Goal: Information Seeking & Learning: Learn about a topic

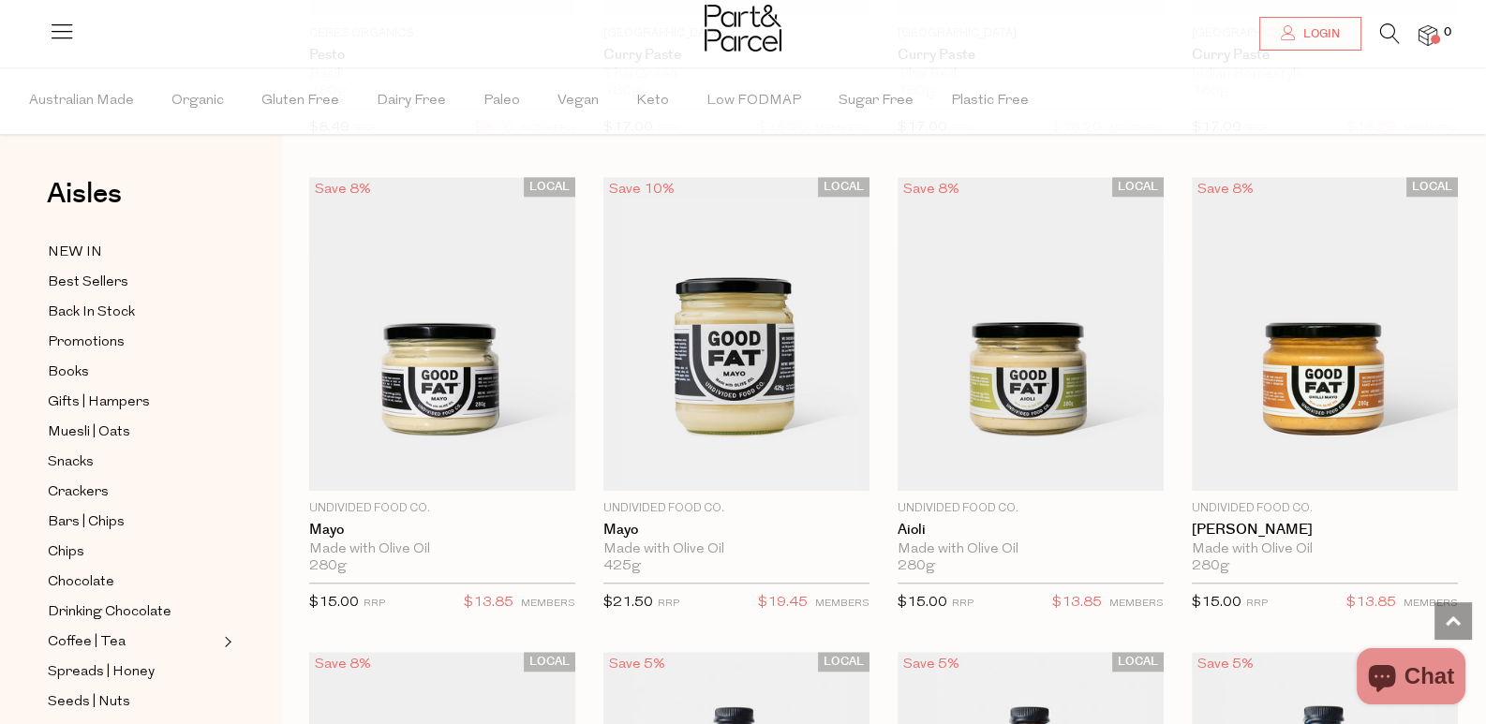
click at [1385, 31] on icon at bounding box center [1390, 33] width 20 height 21
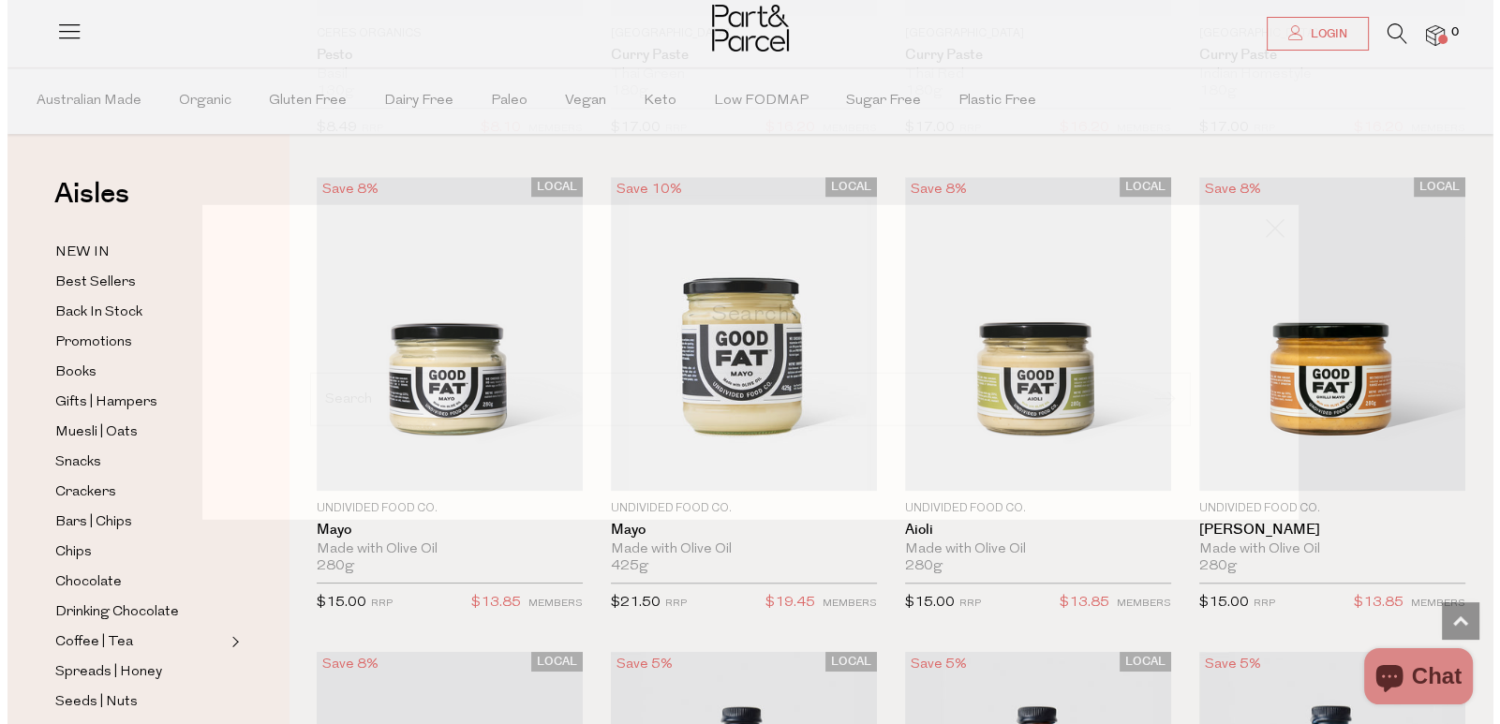
scroll to position [1981, 0]
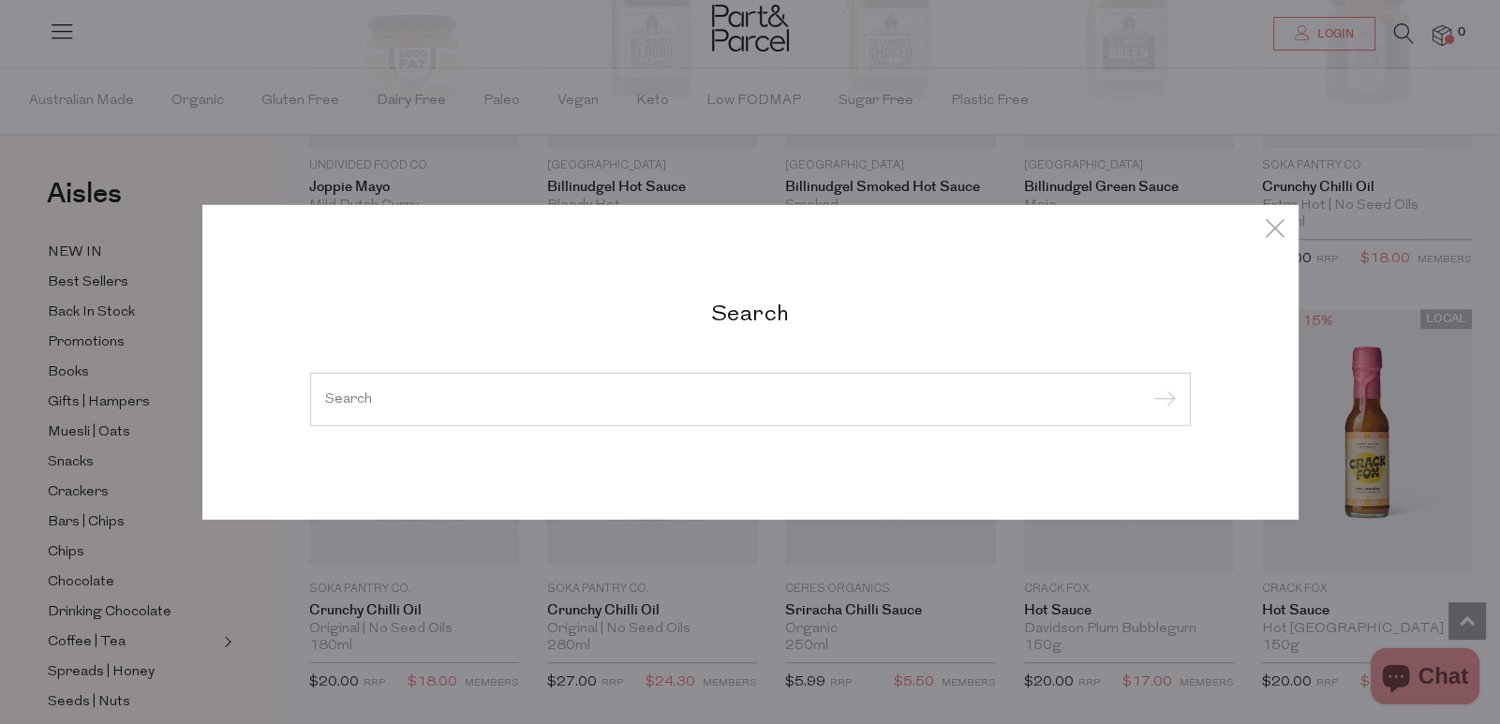
click at [665, 394] on input "search" at bounding box center [750, 399] width 851 height 14
paste input "From Basque with Love"
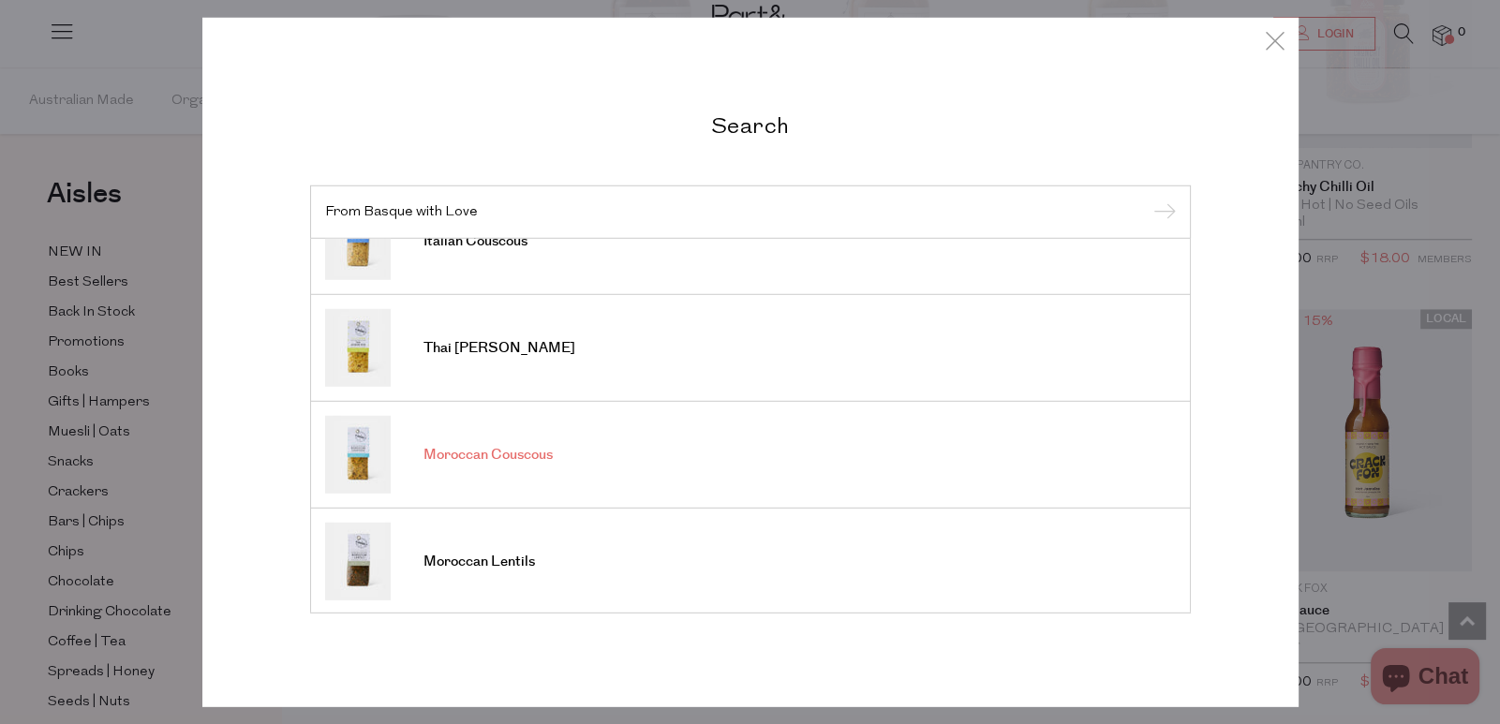
scroll to position [0, 0]
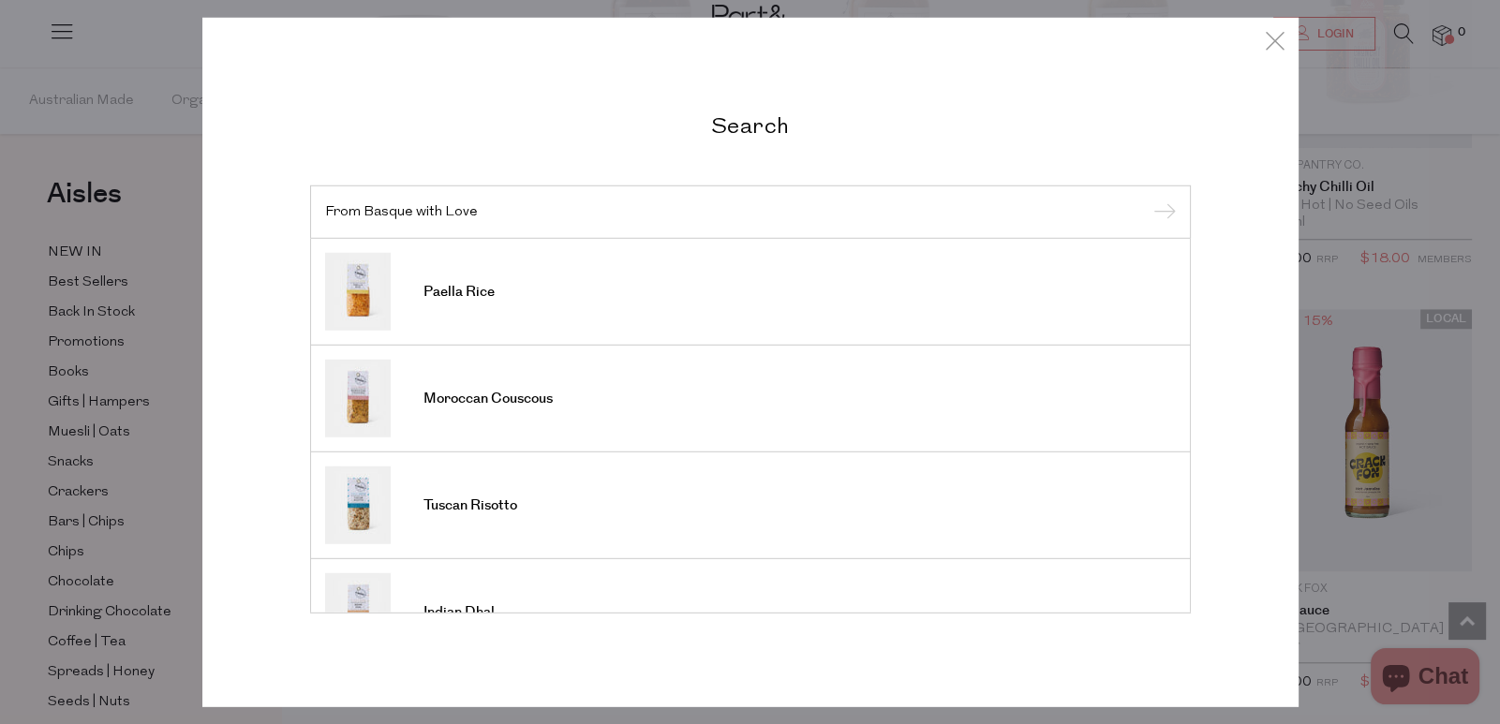
click at [924, 221] on div "From Basque with Love" at bounding box center [750, 212] width 881 height 54
click at [702, 207] on input "From Basque with Love" at bounding box center [750, 211] width 851 height 14
paste input "Parabun"
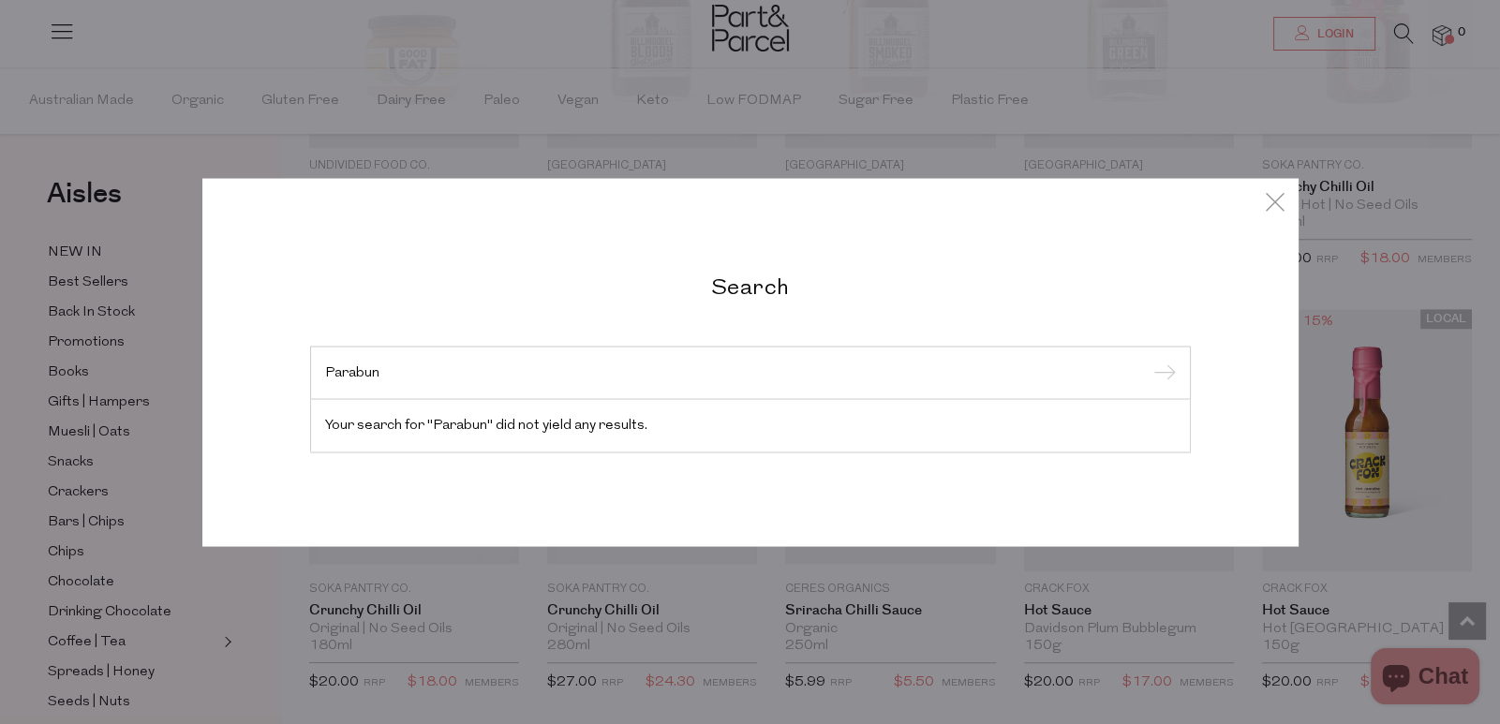
click at [370, 374] on input "Parabun" at bounding box center [750, 372] width 851 height 14
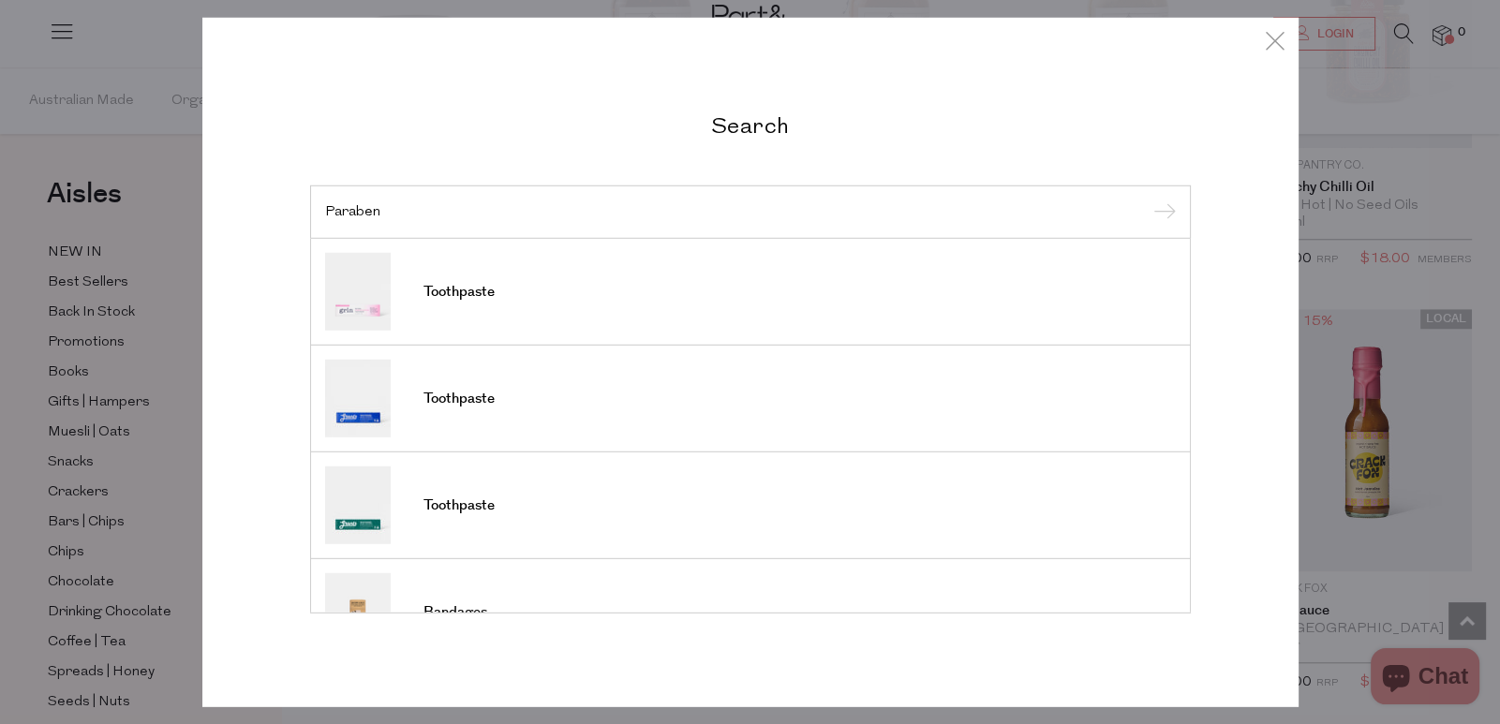
click at [731, 212] on input "Paraben" at bounding box center [750, 211] width 851 height 14
paste input "u"
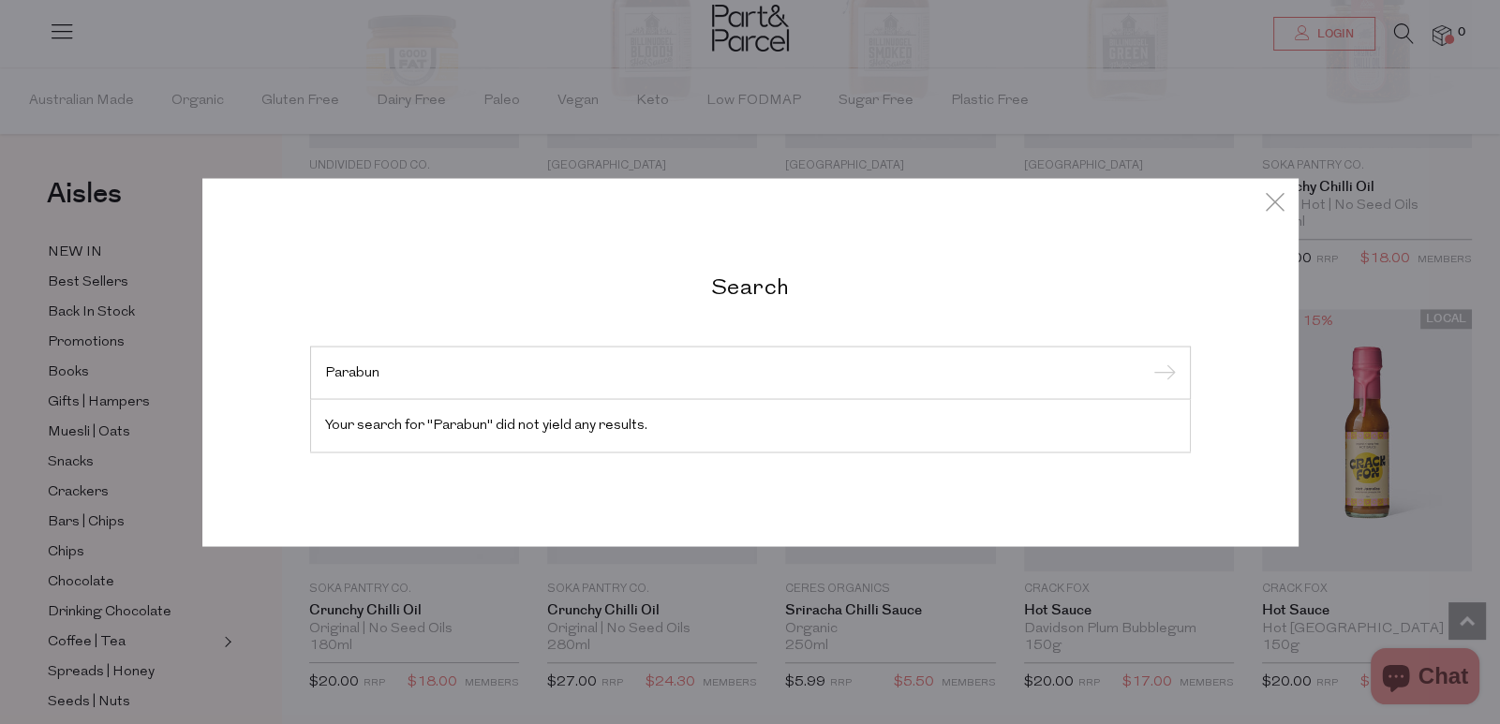
click at [375, 373] on input "Parabun" at bounding box center [750, 372] width 851 height 14
type input "Paraben"
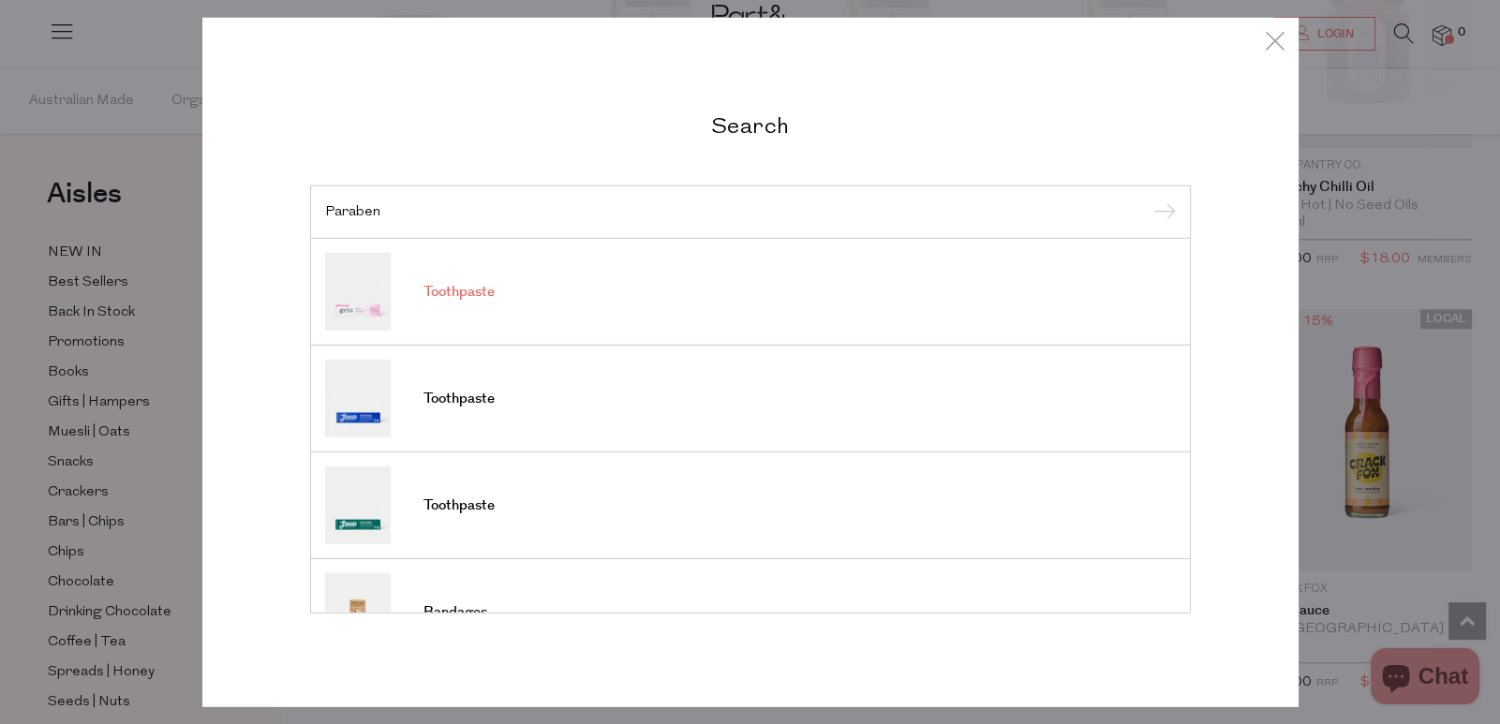
click at [534, 298] on link "Toothpaste" at bounding box center [750, 292] width 851 height 78
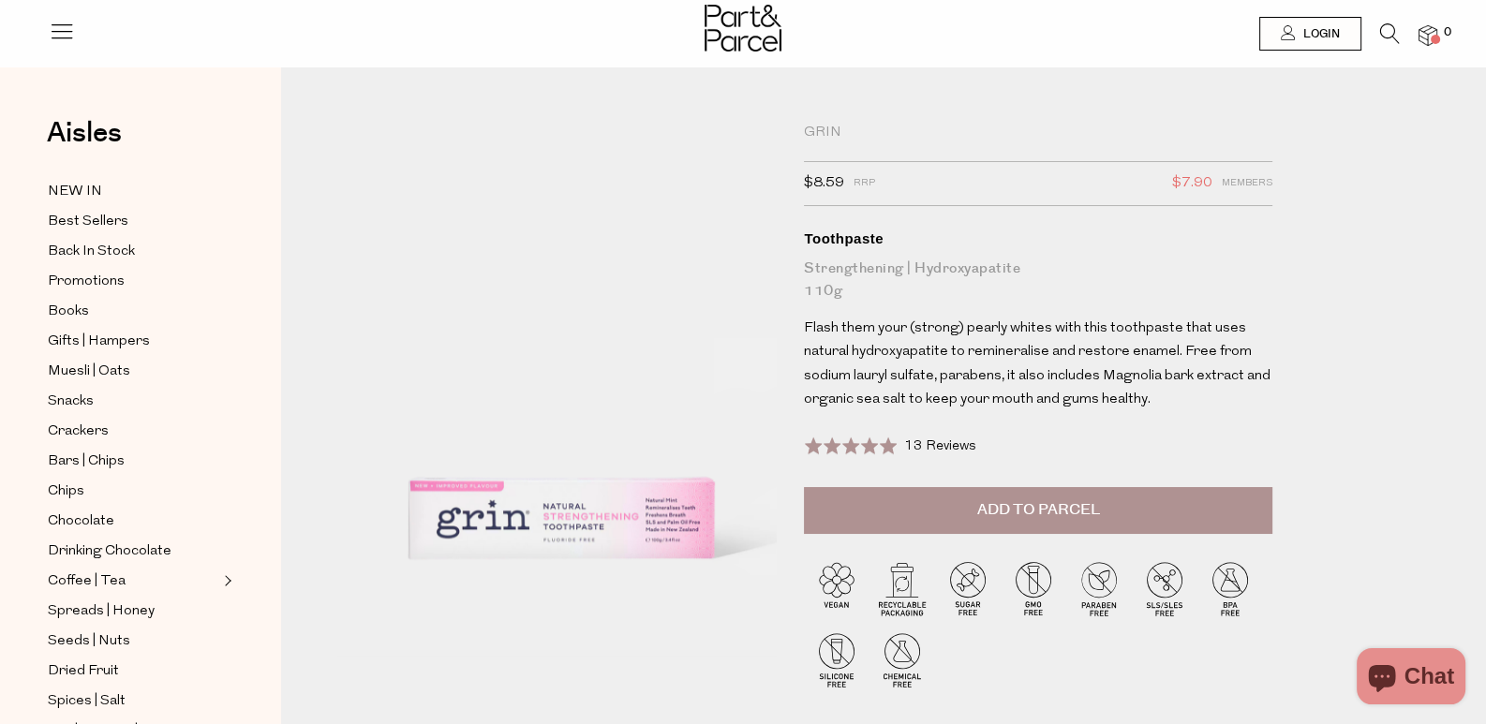
click at [1405, 34] on li "0" at bounding box center [1418, 35] width 37 height 25
click at [1380, 33] on icon at bounding box center [1390, 33] width 20 height 21
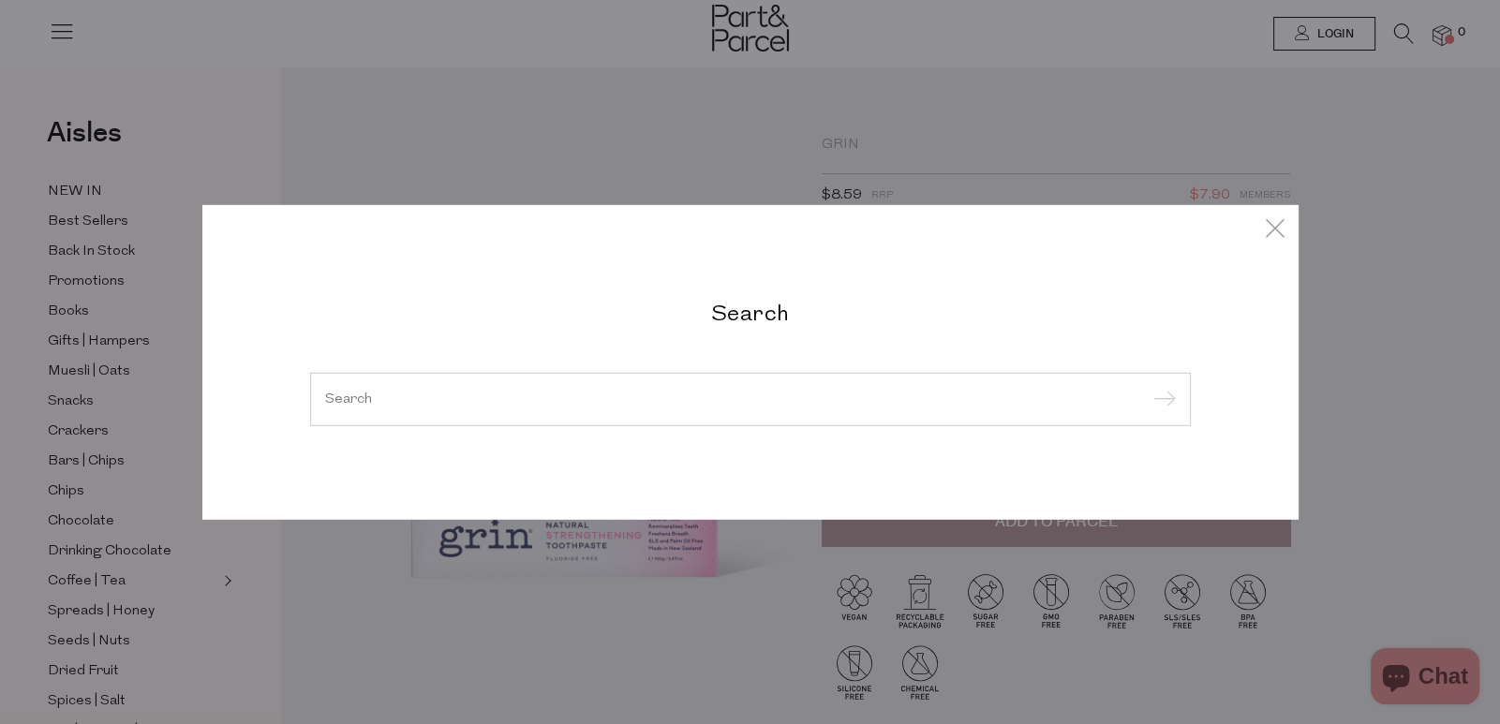
click at [844, 415] on div at bounding box center [750, 399] width 881 height 54
click at [848, 394] on input "search" at bounding box center [750, 399] width 851 height 14
paste input "Ollie tots"
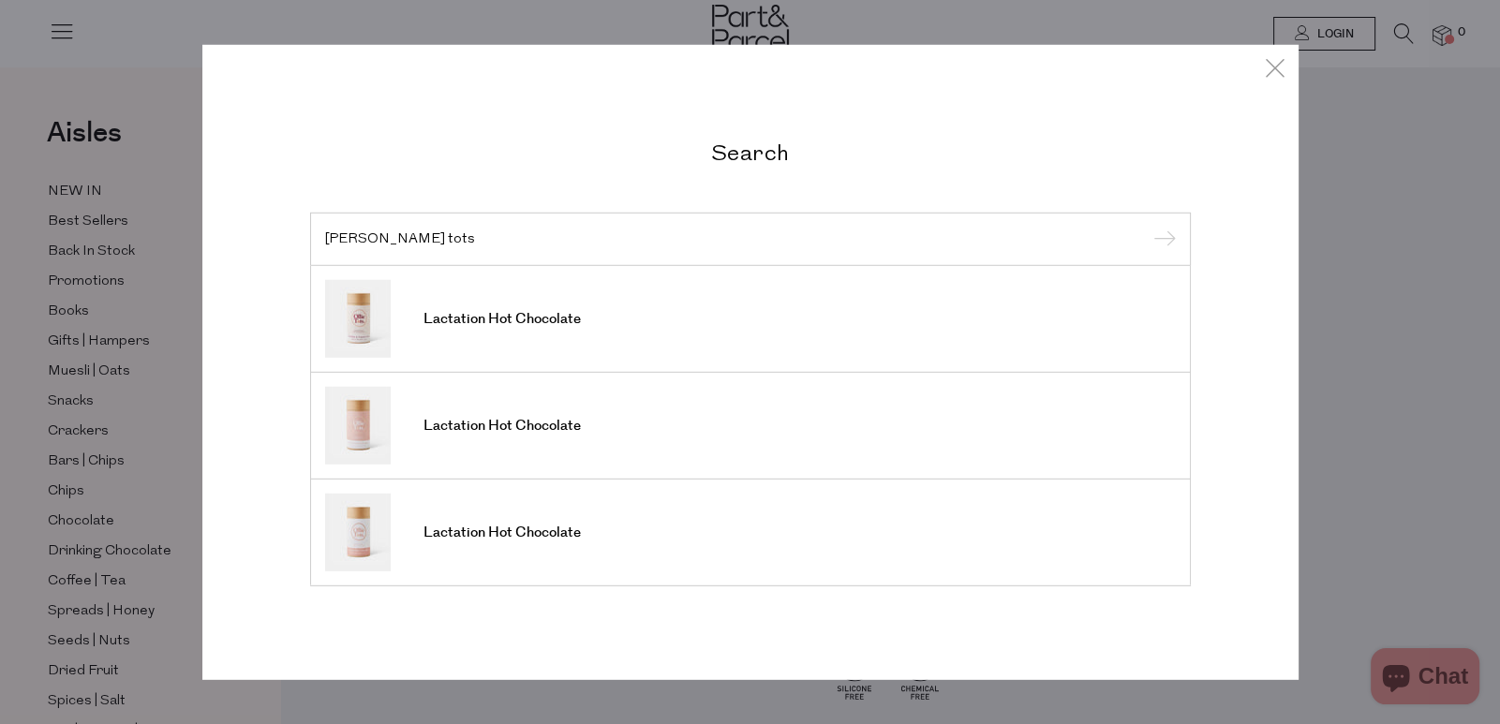
click at [988, 242] on input "Ollie tots" at bounding box center [750, 238] width 851 height 14
paste input "Zealy Bay"
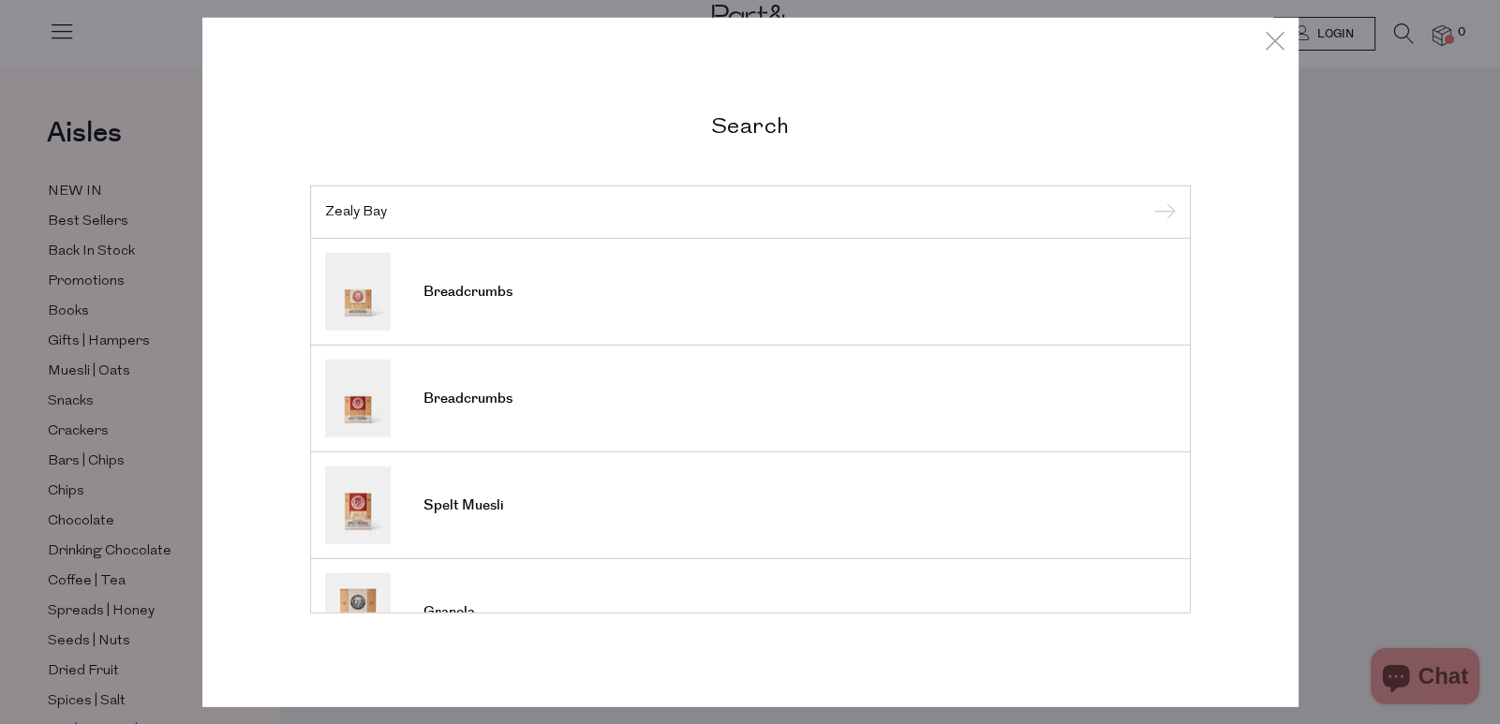
type input "Zealy Bay"
click at [488, 293] on span "Breadcrumbs" at bounding box center [467, 292] width 89 height 19
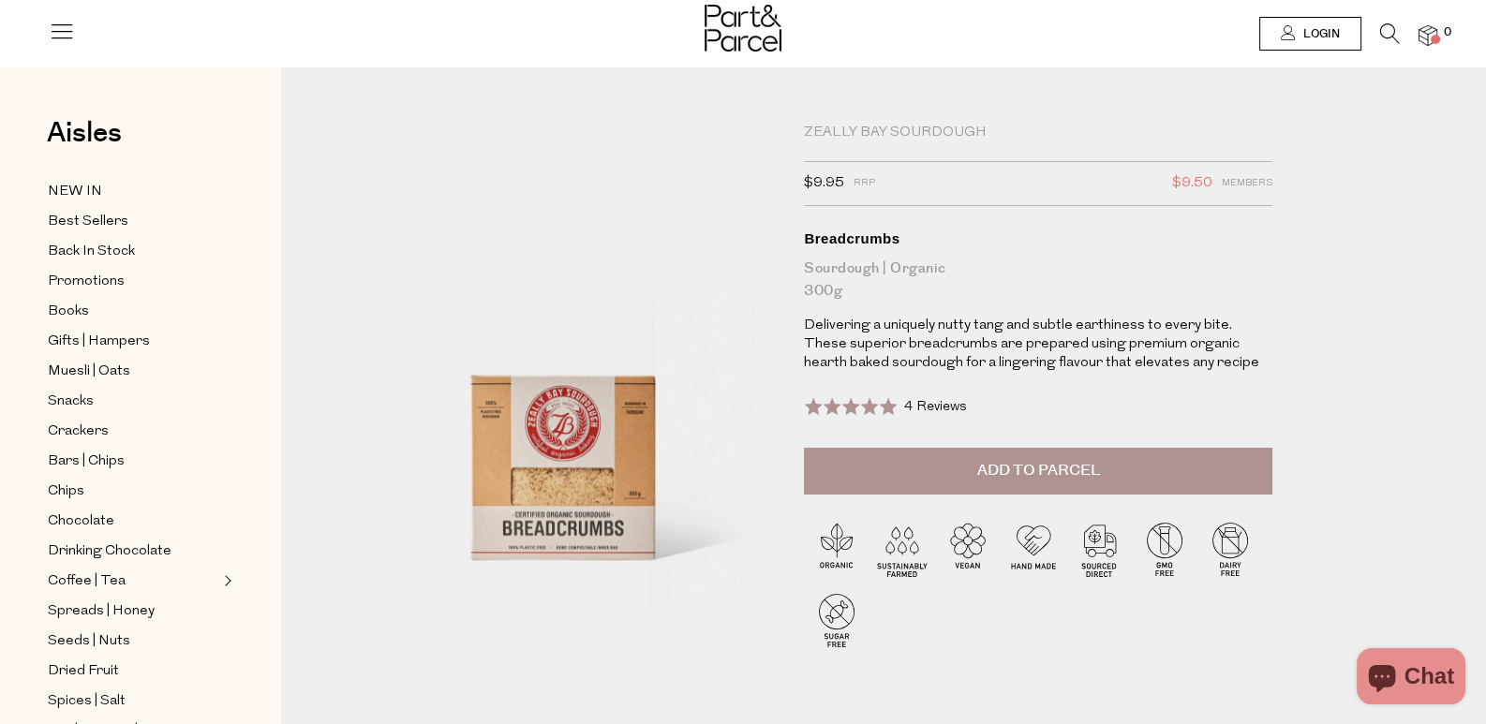
click at [1389, 36] on icon at bounding box center [1390, 33] width 20 height 21
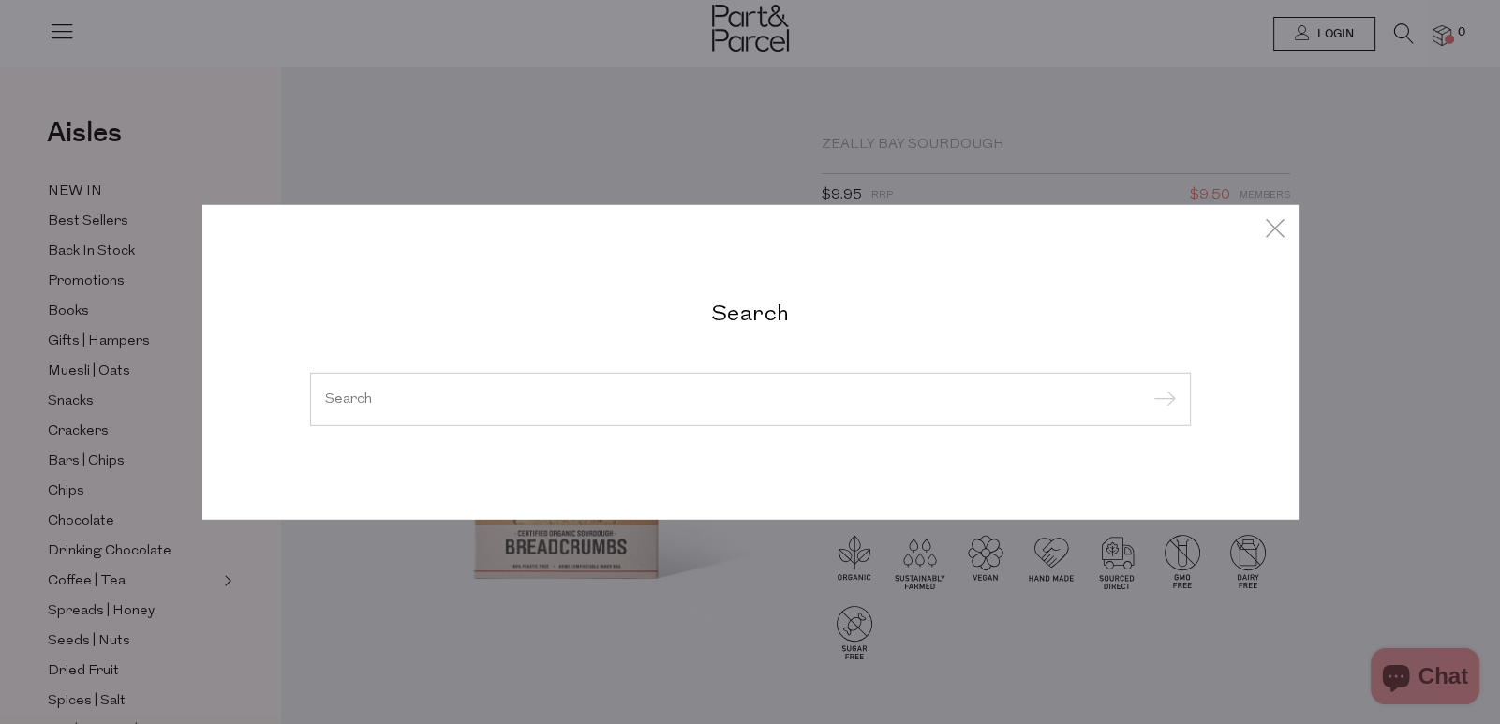
click at [886, 396] on input "search" at bounding box center [750, 399] width 851 height 14
paste input "Hillbilly Cultured foods"
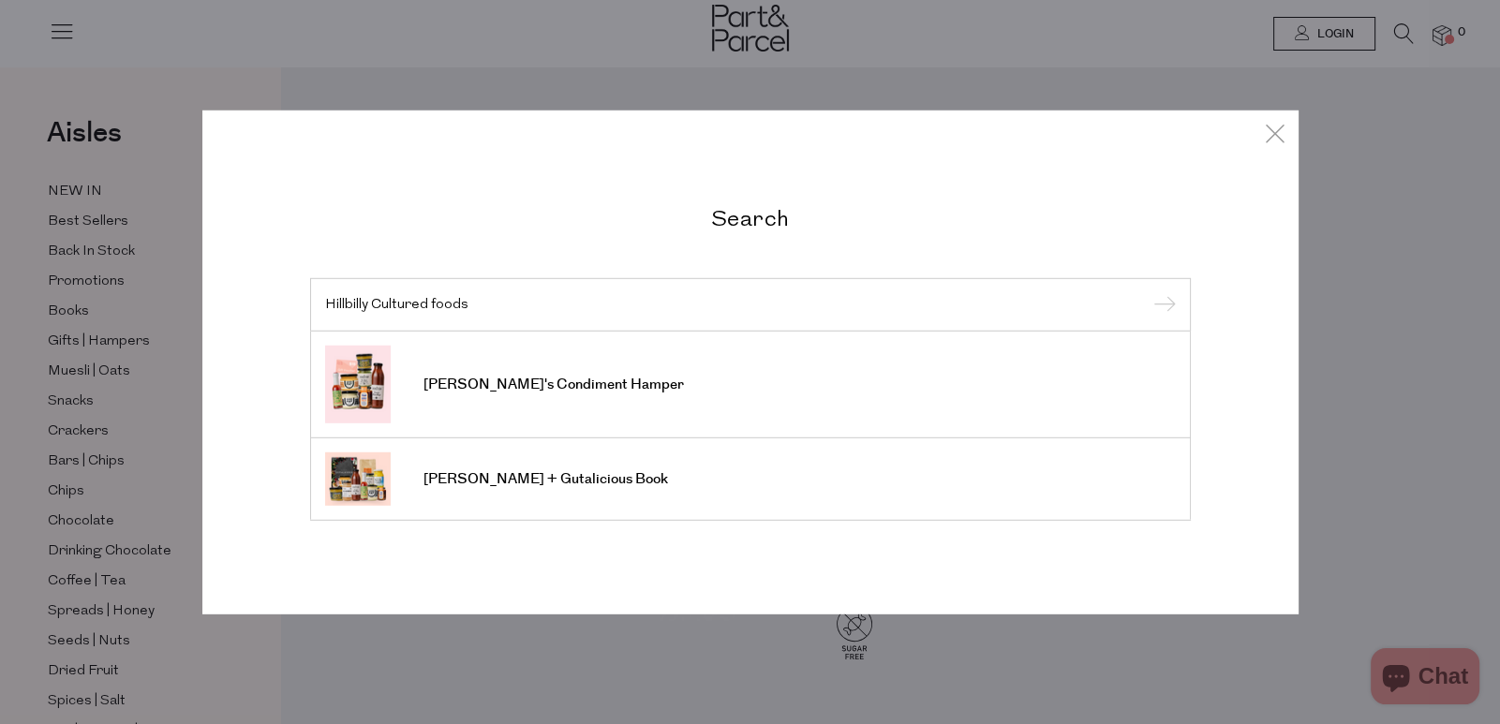
drag, startPoint x: 497, startPoint y: 291, endPoint x: 428, endPoint y: 311, distance: 71.2
click at [428, 311] on div "Hillbilly Cultured foods" at bounding box center [750, 304] width 881 height 54
click at [473, 300] on input "Hillbilly Cultured foods" at bounding box center [750, 304] width 851 height 14
drag, startPoint x: 482, startPoint y: 304, endPoint x: 426, endPoint y: 309, distance: 55.6
click at [426, 309] on input "Hillbilly Cultured foods" at bounding box center [750, 304] width 851 height 14
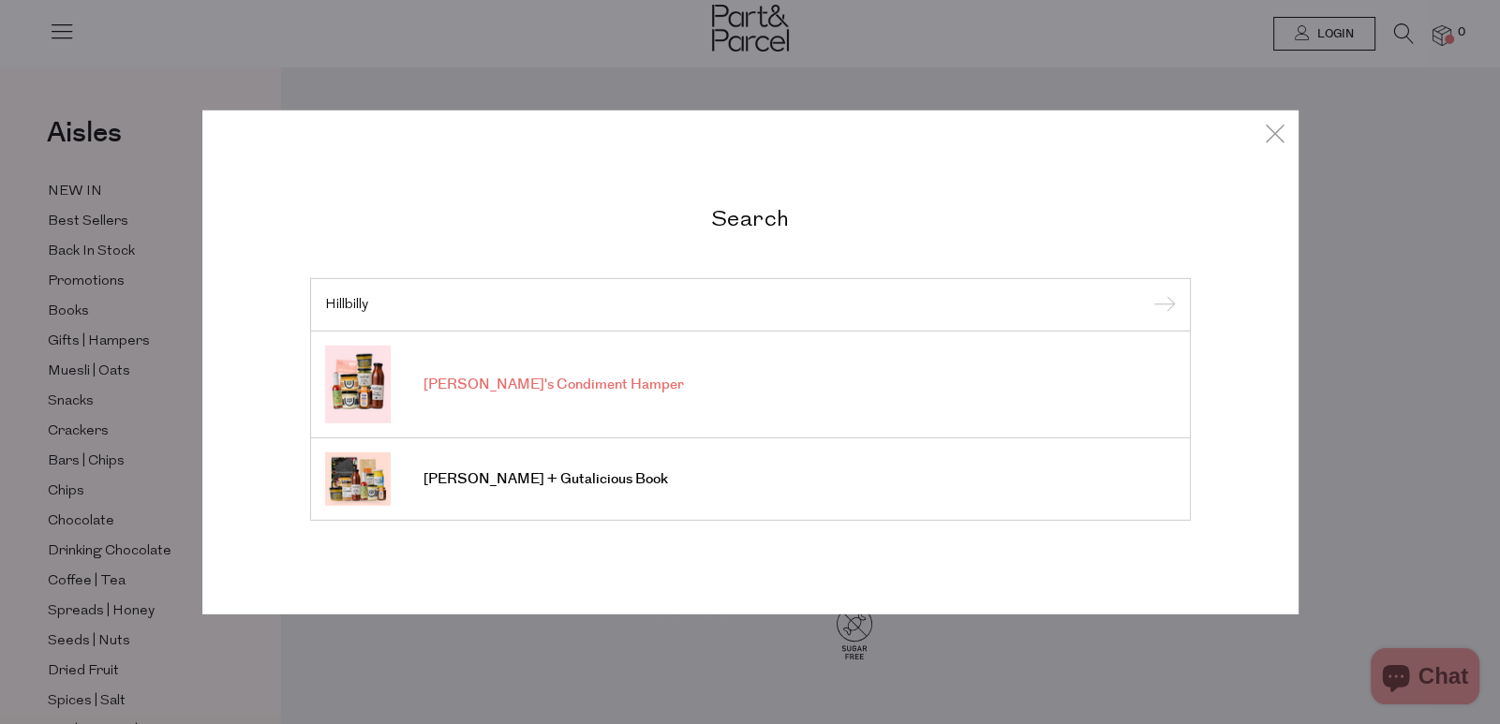
type input "Hillbilly"
click at [407, 375] on link "[PERSON_NAME]'s Condiment Hamper" at bounding box center [750, 385] width 851 height 78
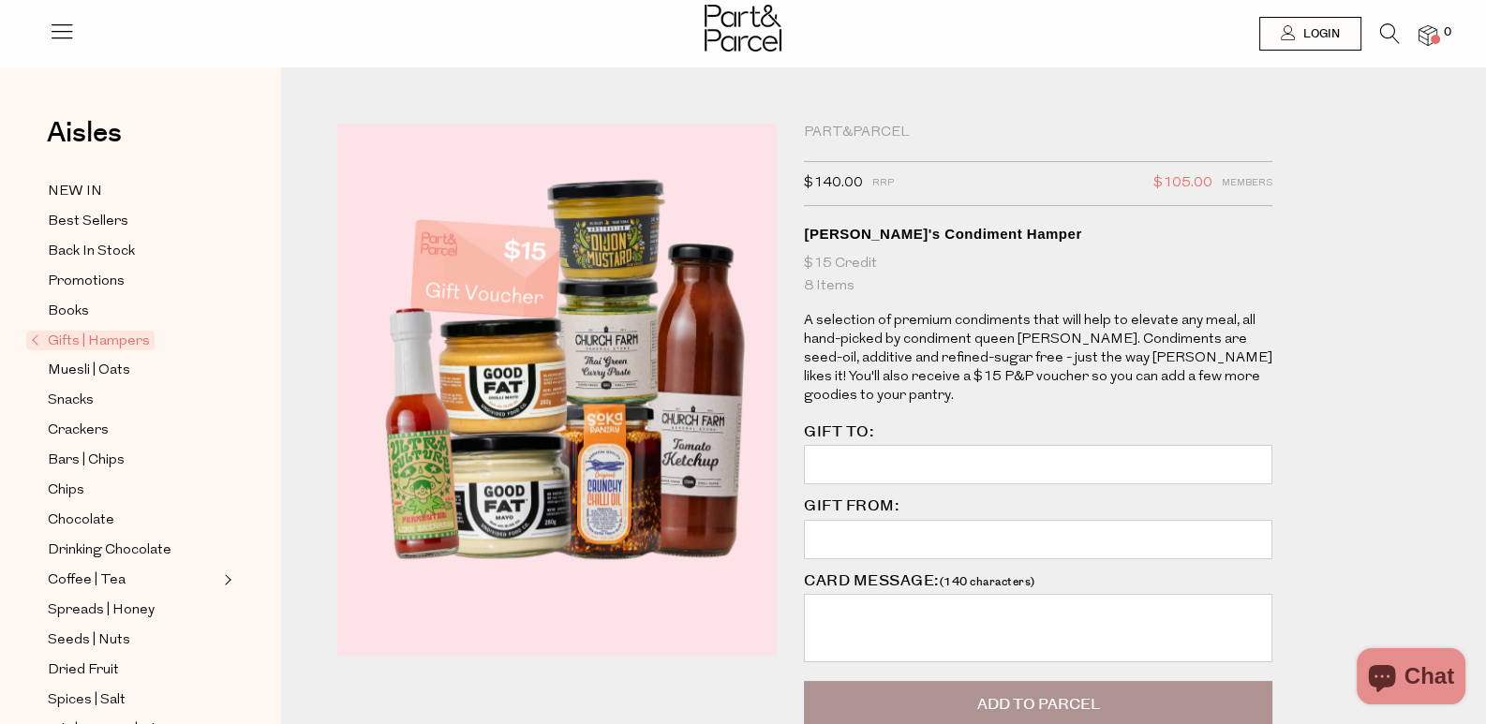
click at [1380, 30] on icon at bounding box center [1390, 33] width 20 height 21
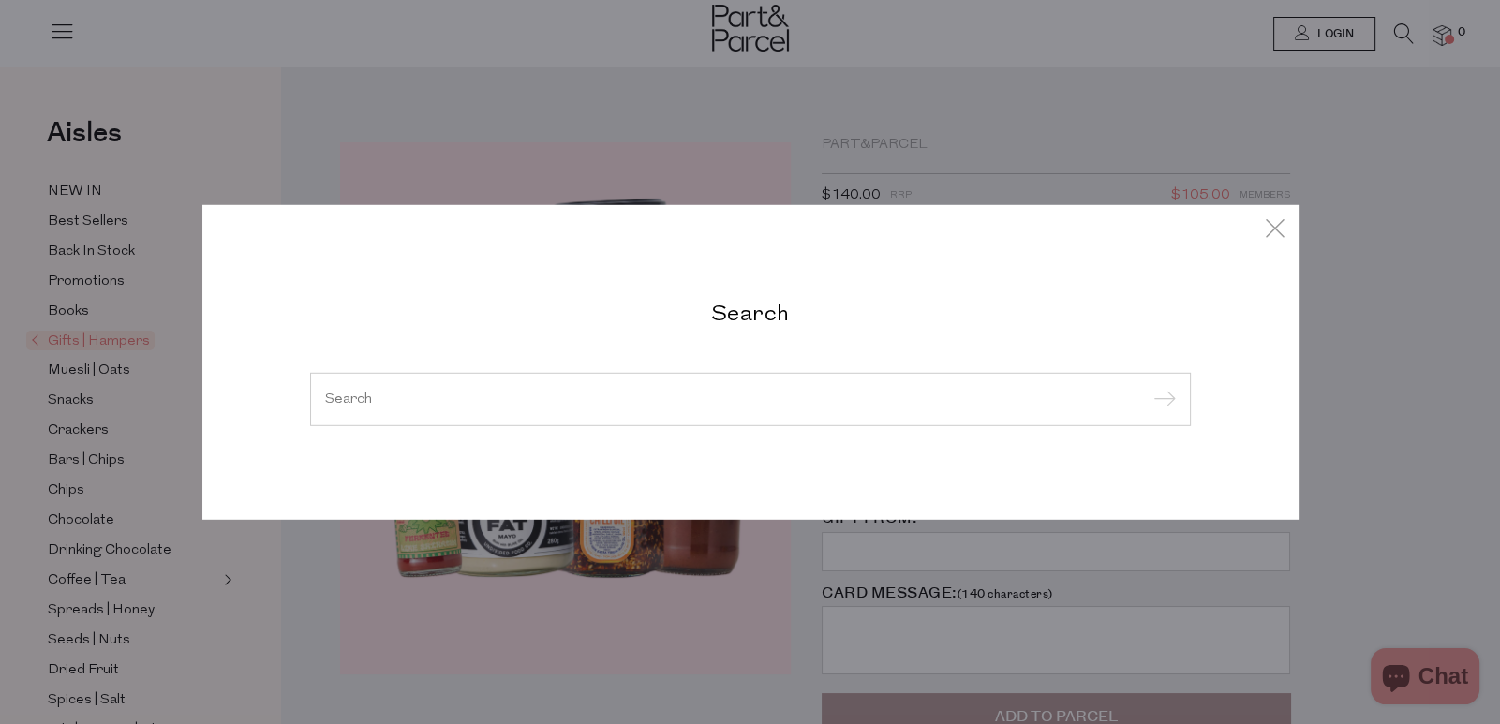
paste input "Hillbilly Cultured foods"
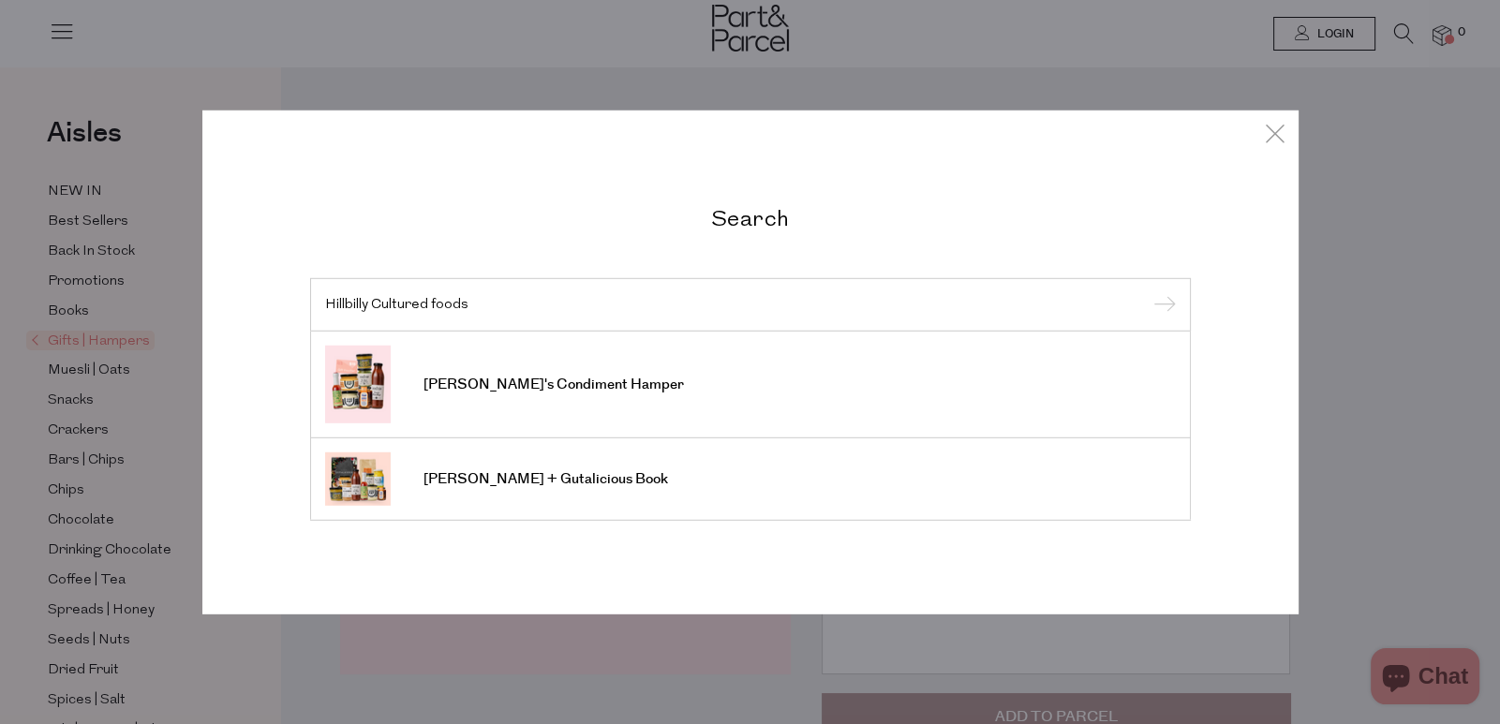
drag, startPoint x: 375, startPoint y: 297, endPoint x: 323, endPoint y: 298, distance: 51.5
click at [325, 298] on input "Hillbilly Cultured foods" at bounding box center [750, 304] width 851 height 14
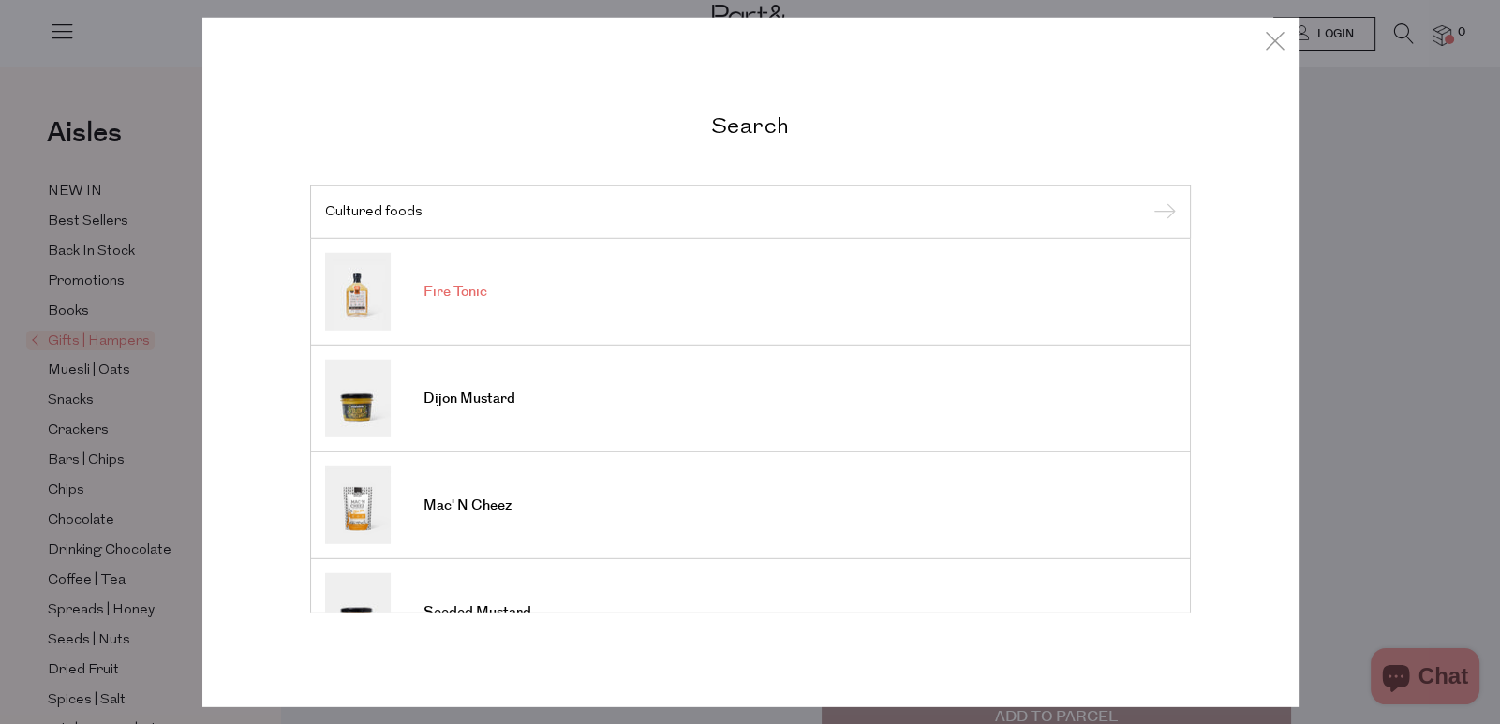
type input "Cultured foods"
click at [629, 312] on link "Fire Tonic" at bounding box center [750, 292] width 851 height 78
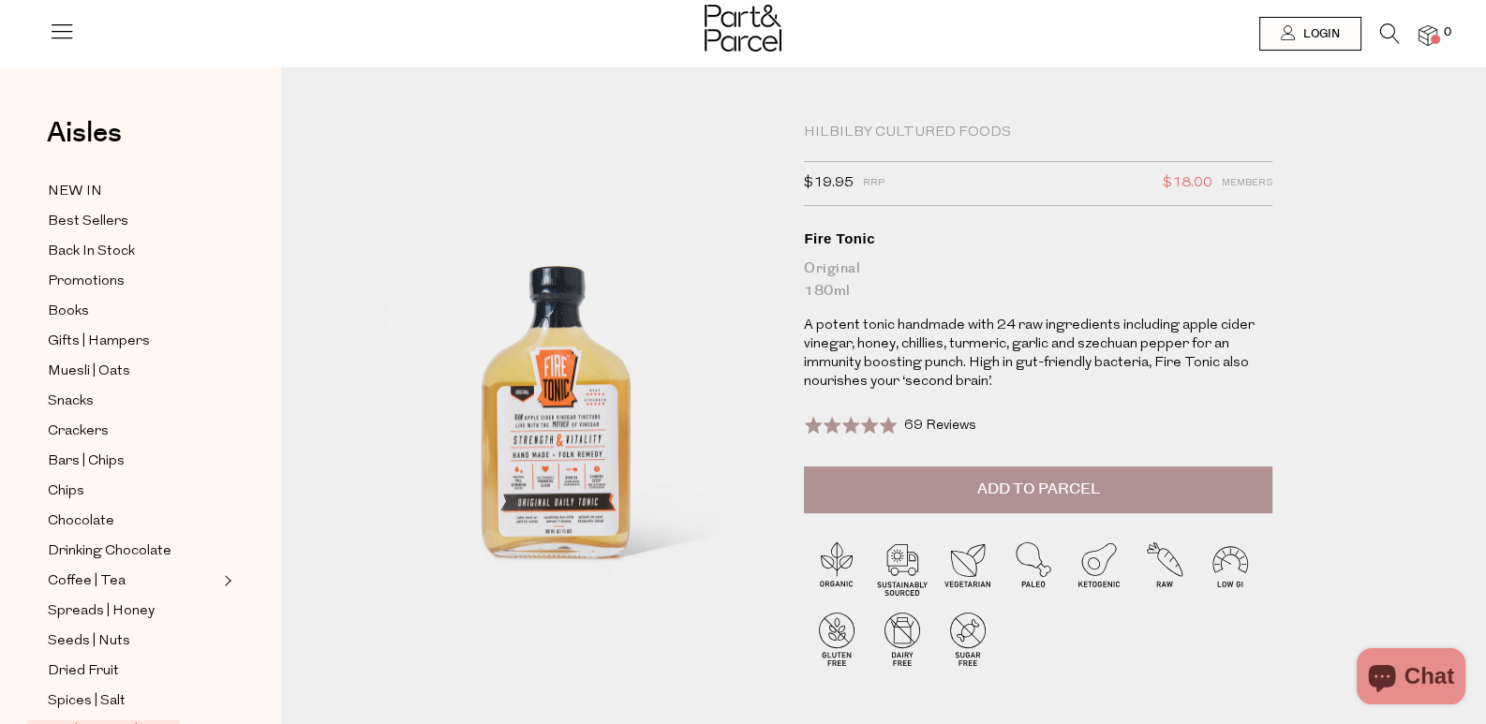
drag, startPoint x: 814, startPoint y: 156, endPoint x: 883, endPoint y: 157, distance: 68.4
click at [883, 157] on div "Hilbilby Cultured Foods $19.95 RRP $18.00 Members Available: In Stock Fire Toni…" at bounding box center [1070, 430] width 560 height 612
click at [1031, 125] on div "Hilbilby Cultured Foods $19.95 RRP $18.00 Members Available: In Stock Fire Toni…" at bounding box center [883, 453] width 1121 height 659
drag, startPoint x: 819, startPoint y: 138, endPoint x: 881, endPoint y: 142, distance: 62.0
click at [881, 142] on div "Hilbilby Cultured Foods" at bounding box center [1038, 133] width 468 height 19
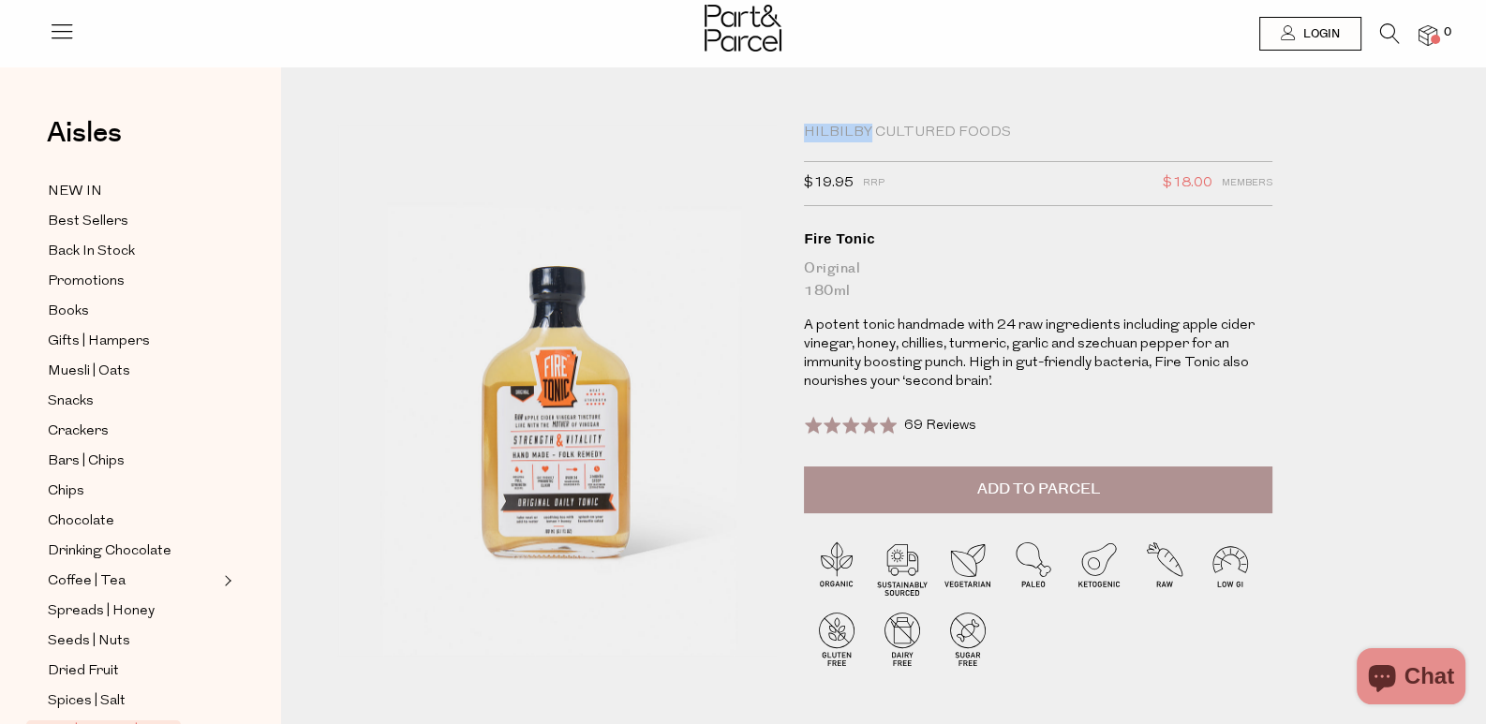
copy div "Hilbilby"
click at [1382, 37] on icon at bounding box center [1390, 33] width 20 height 21
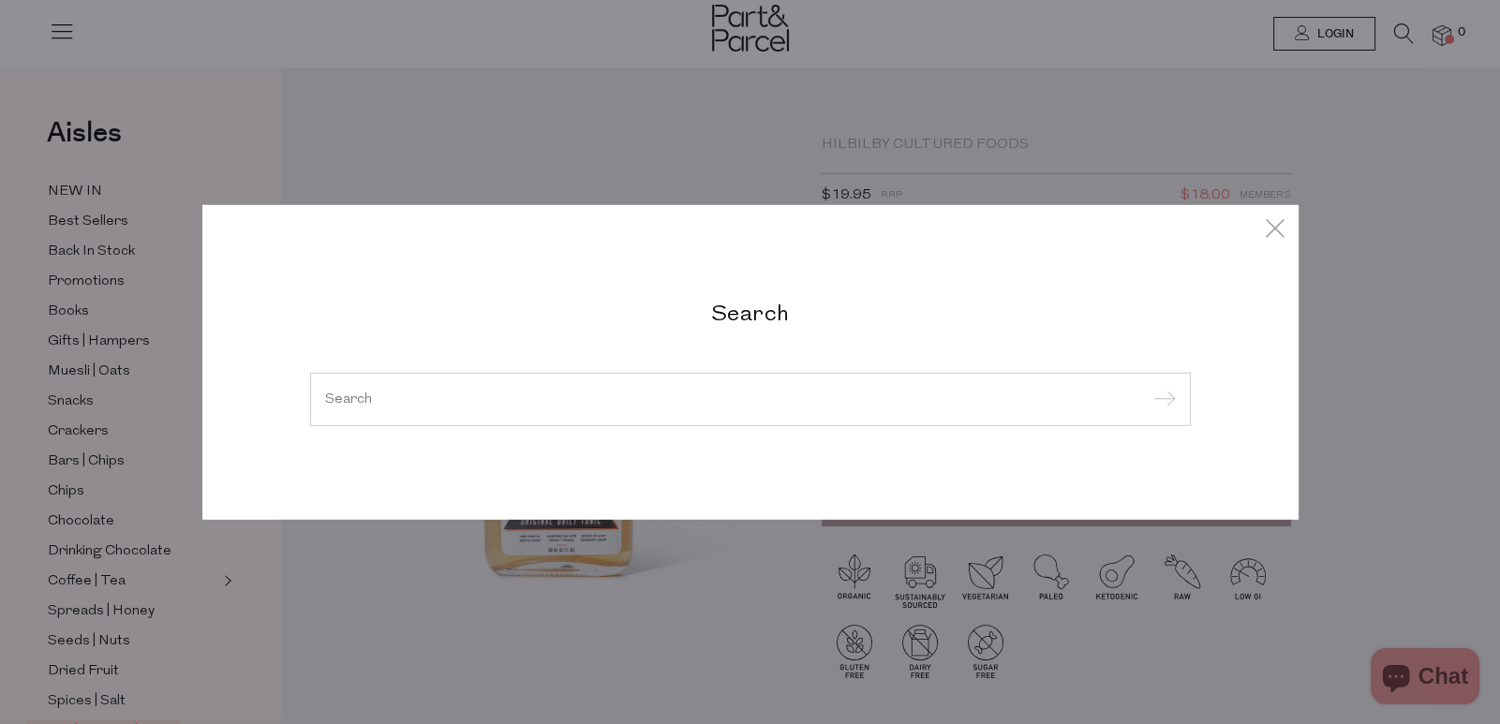
click at [806, 384] on div at bounding box center [750, 399] width 881 height 54
click at [800, 409] on div at bounding box center [750, 399] width 881 height 54
click at [670, 381] on div at bounding box center [750, 399] width 881 height 54
click at [594, 397] on input "search" at bounding box center [750, 399] width 851 height 14
click at [576, 401] on input "search" at bounding box center [750, 399] width 851 height 14
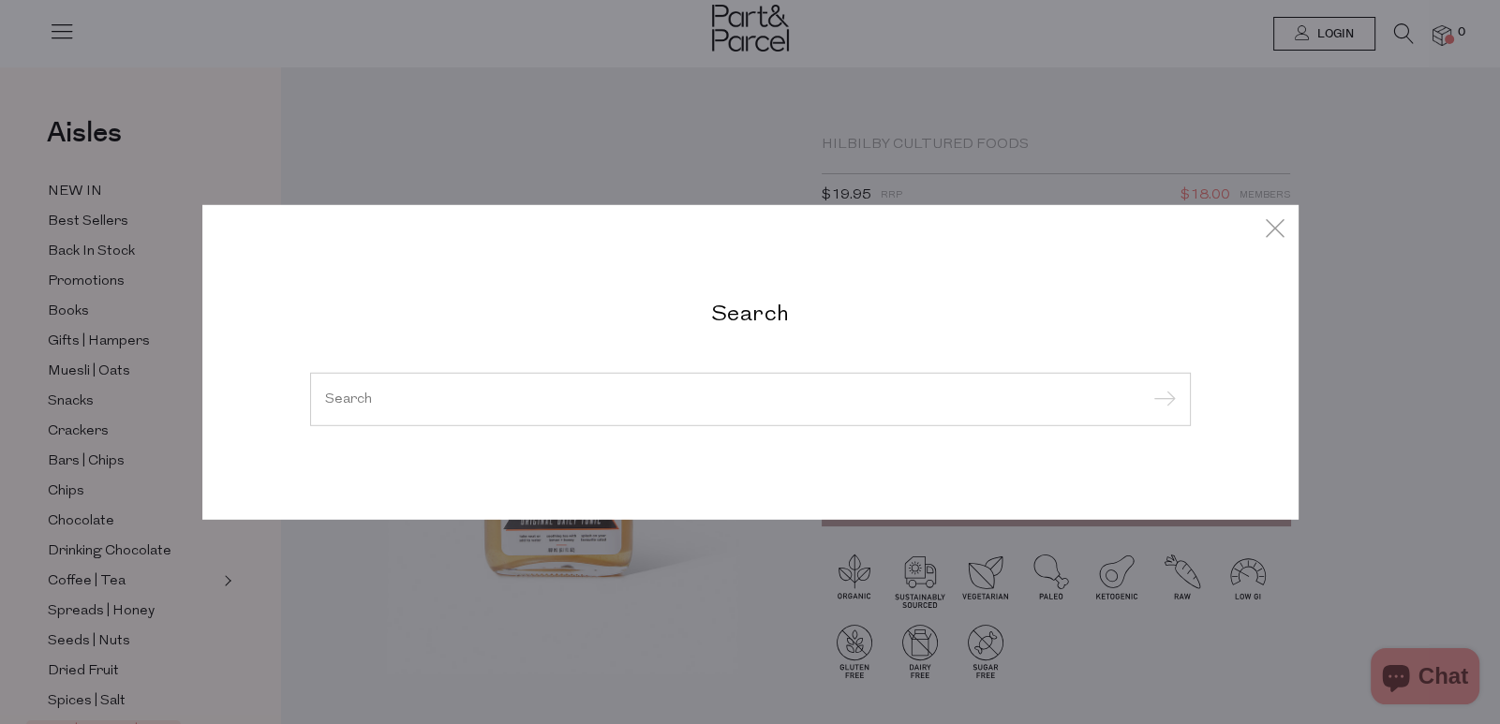
paste input "Hilbilby"
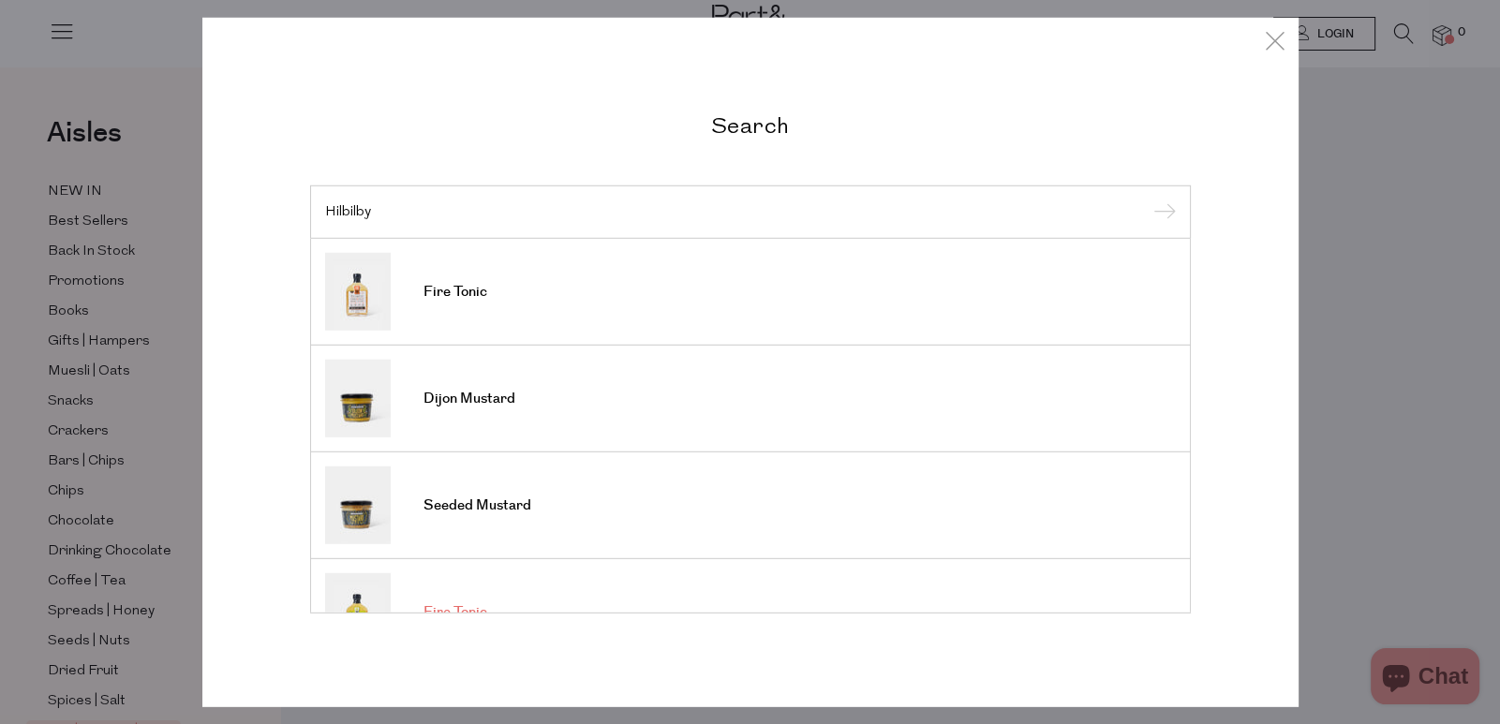
scroll to position [334, 0]
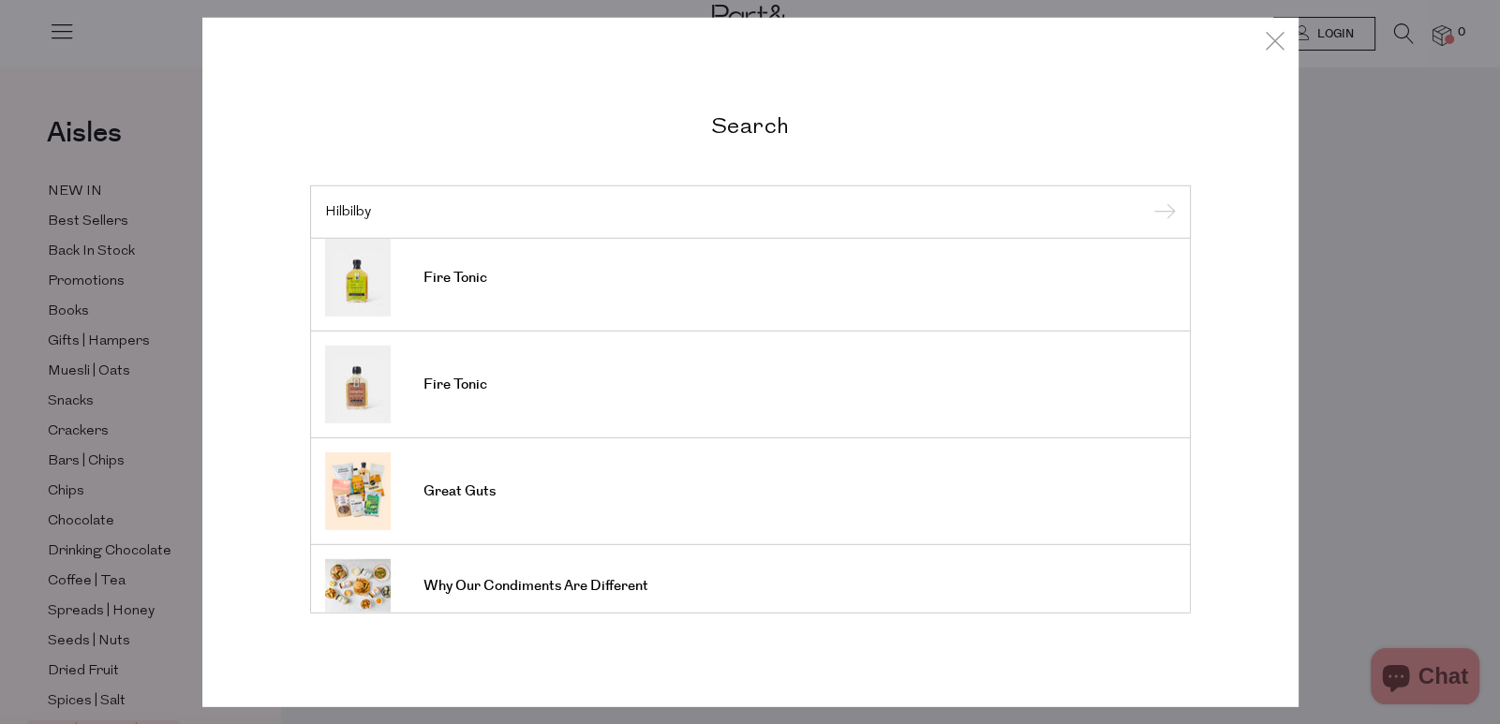
click at [943, 212] on input "Hilbilby" at bounding box center [750, 211] width 851 height 14
click at [945, 215] on input "Hilbilby" at bounding box center [750, 211] width 851 height 14
paste input "Blue dinosaur"
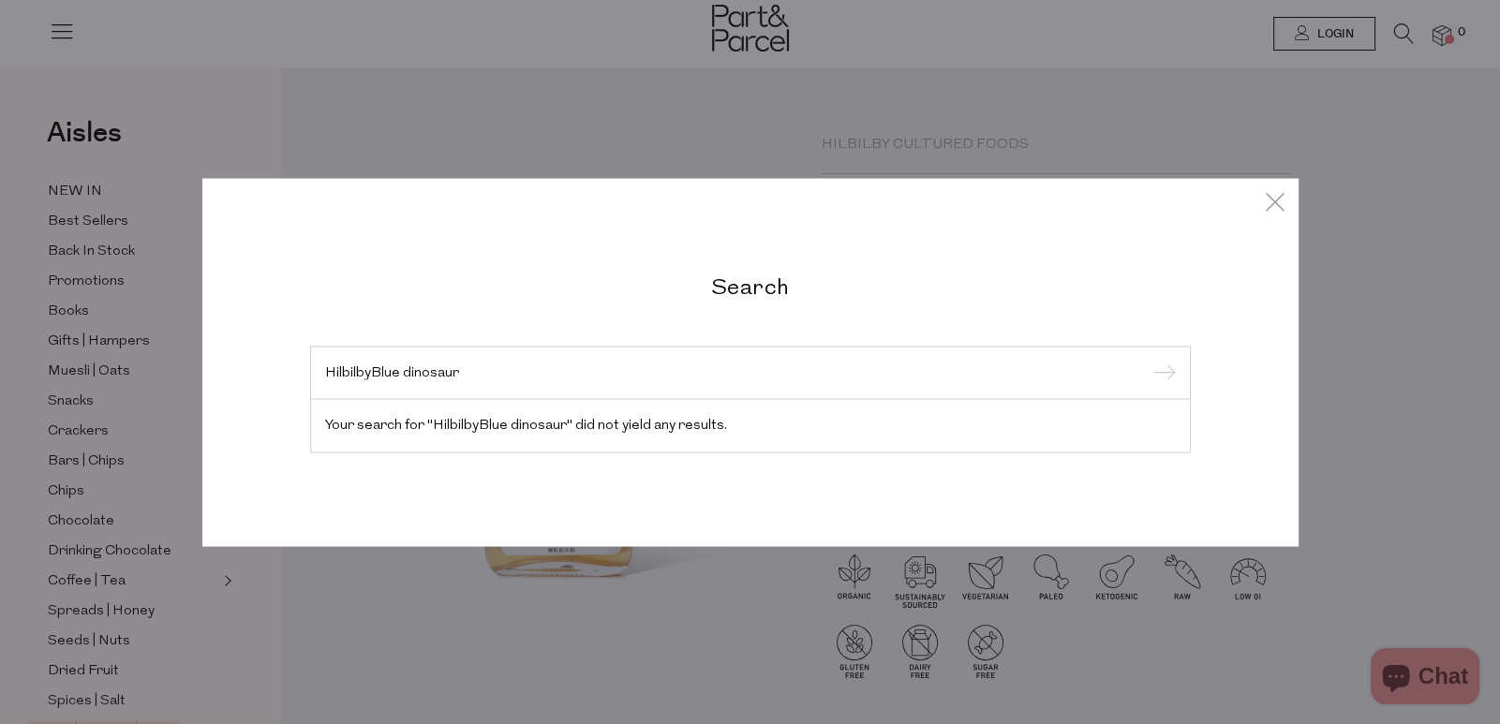
paste input "search"
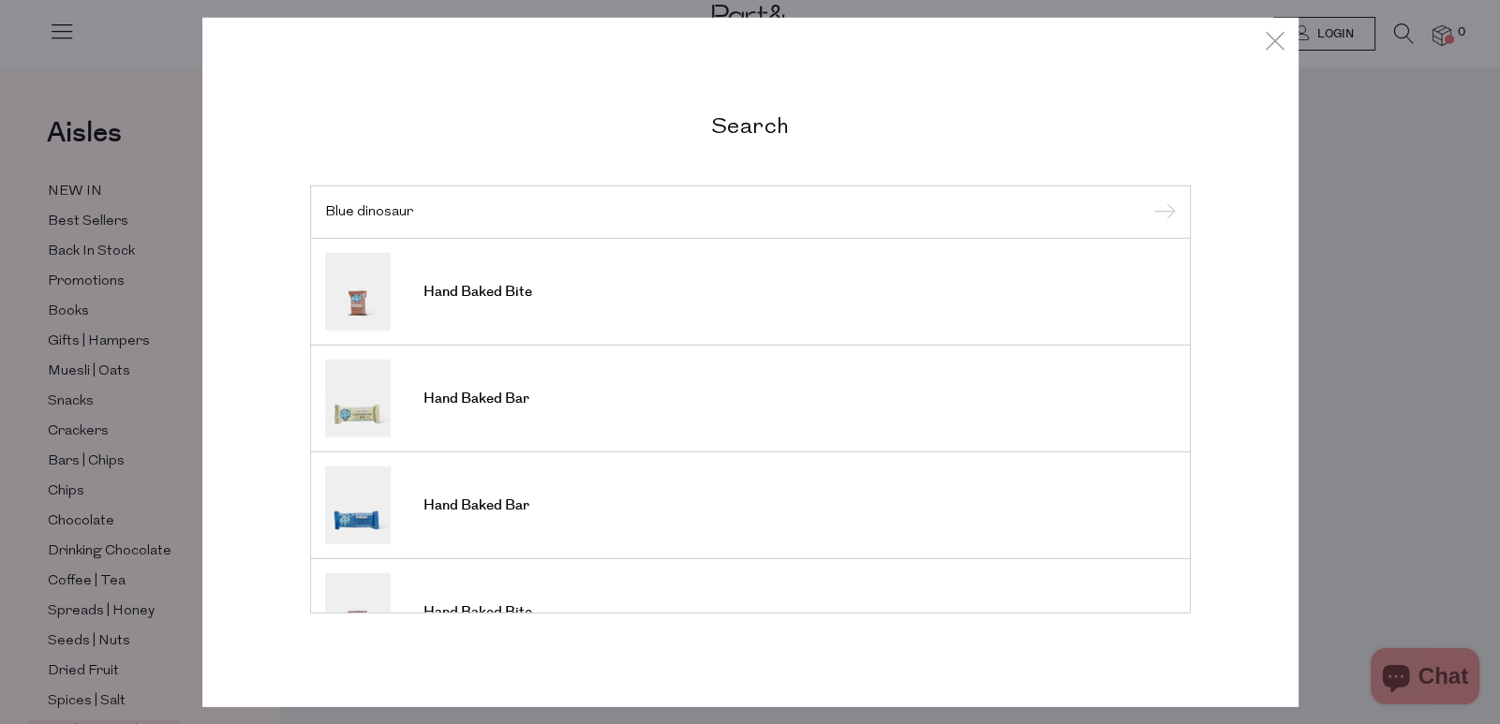
click at [716, 217] on input "Blue dinosaur" at bounding box center [750, 211] width 851 height 14
paste input "Remedy Kpmbucha"
type input "Remedy Kpmbucha"
click at [626, 322] on link "Kombucha Organic" at bounding box center [750, 292] width 851 height 78
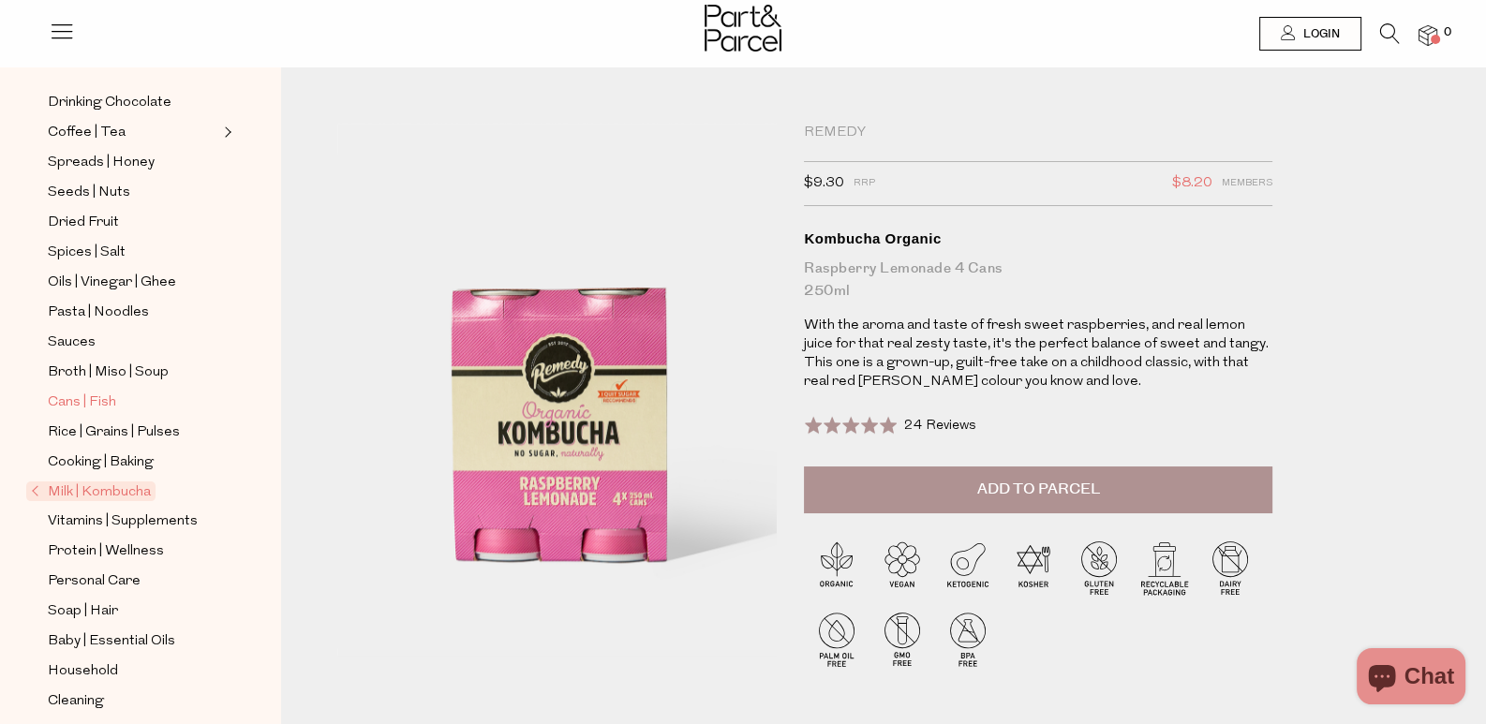
scroll to position [465, 0]
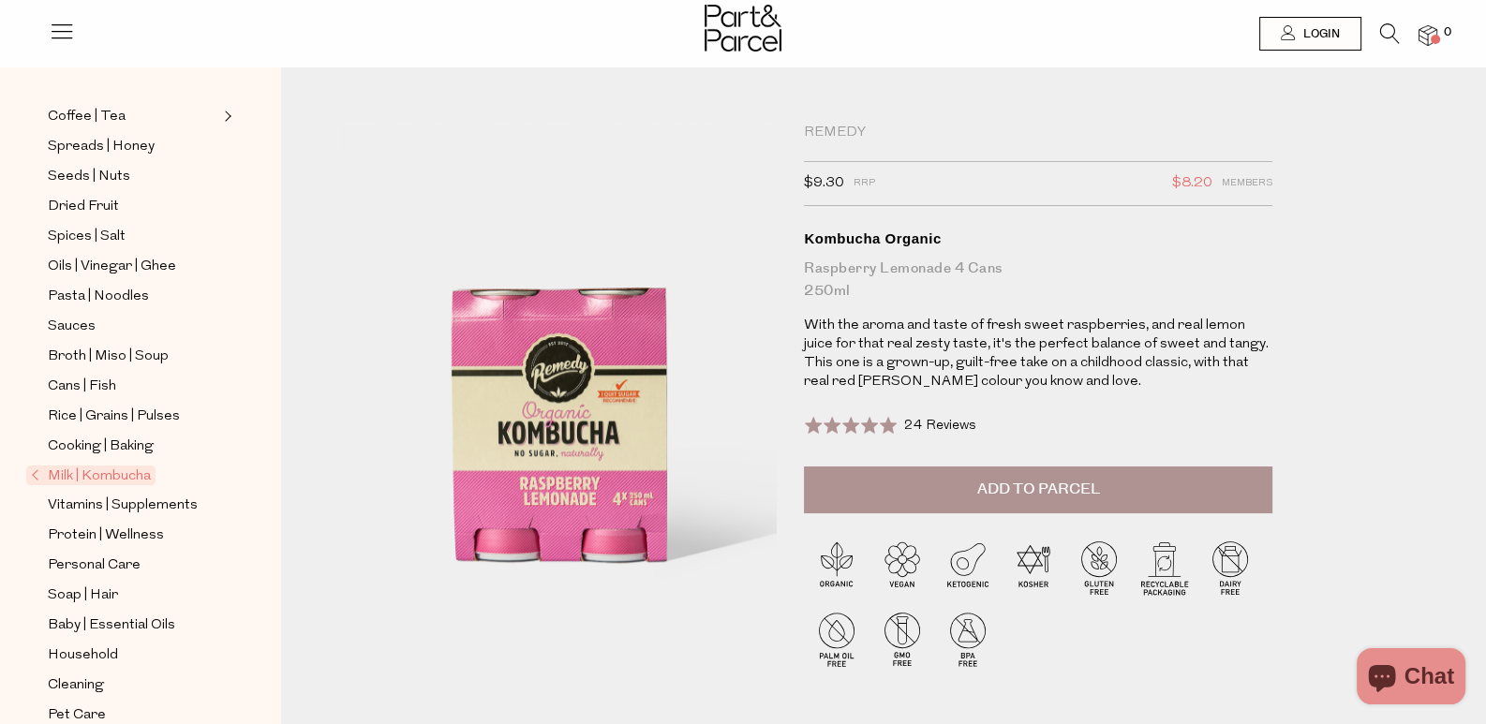
click at [122, 466] on span "Milk | Kombucha" at bounding box center [90, 476] width 129 height 20
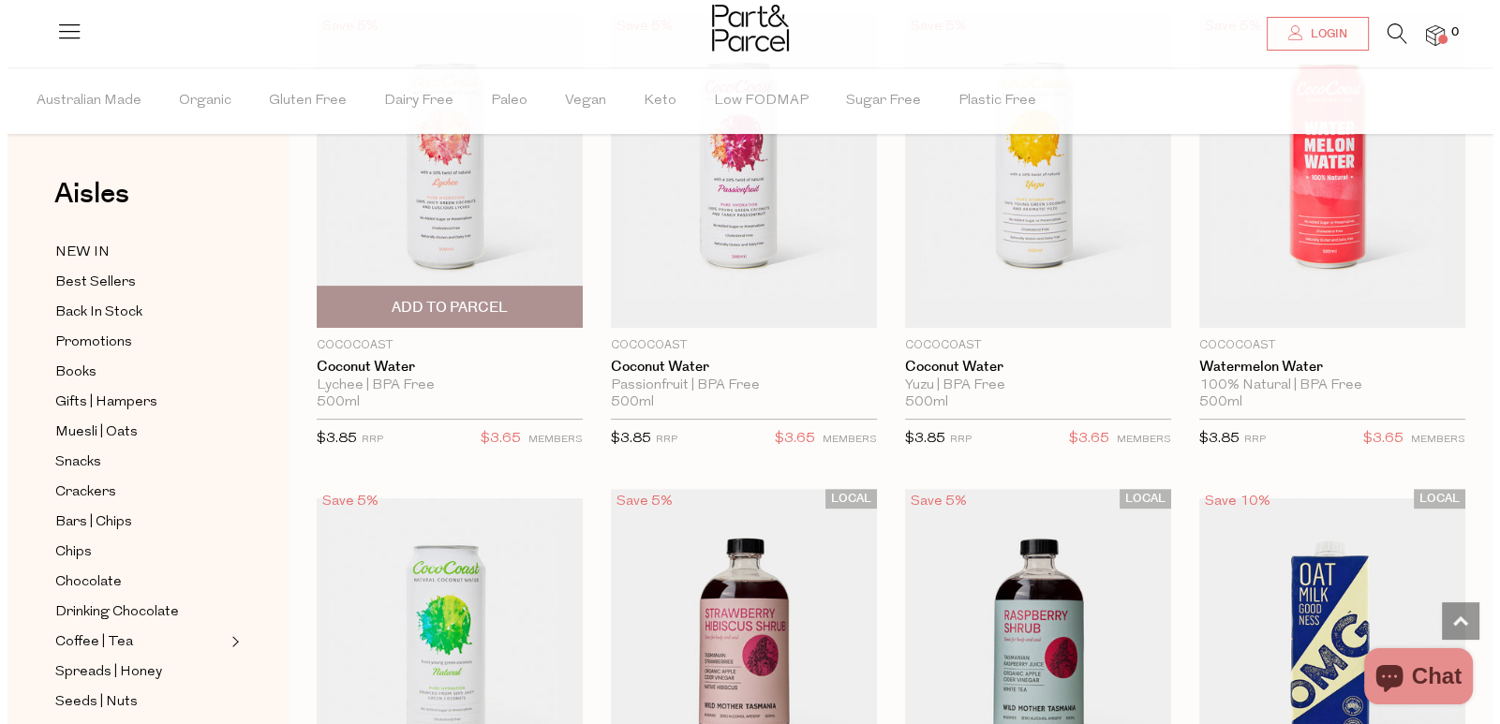
scroll to position [281, 0]
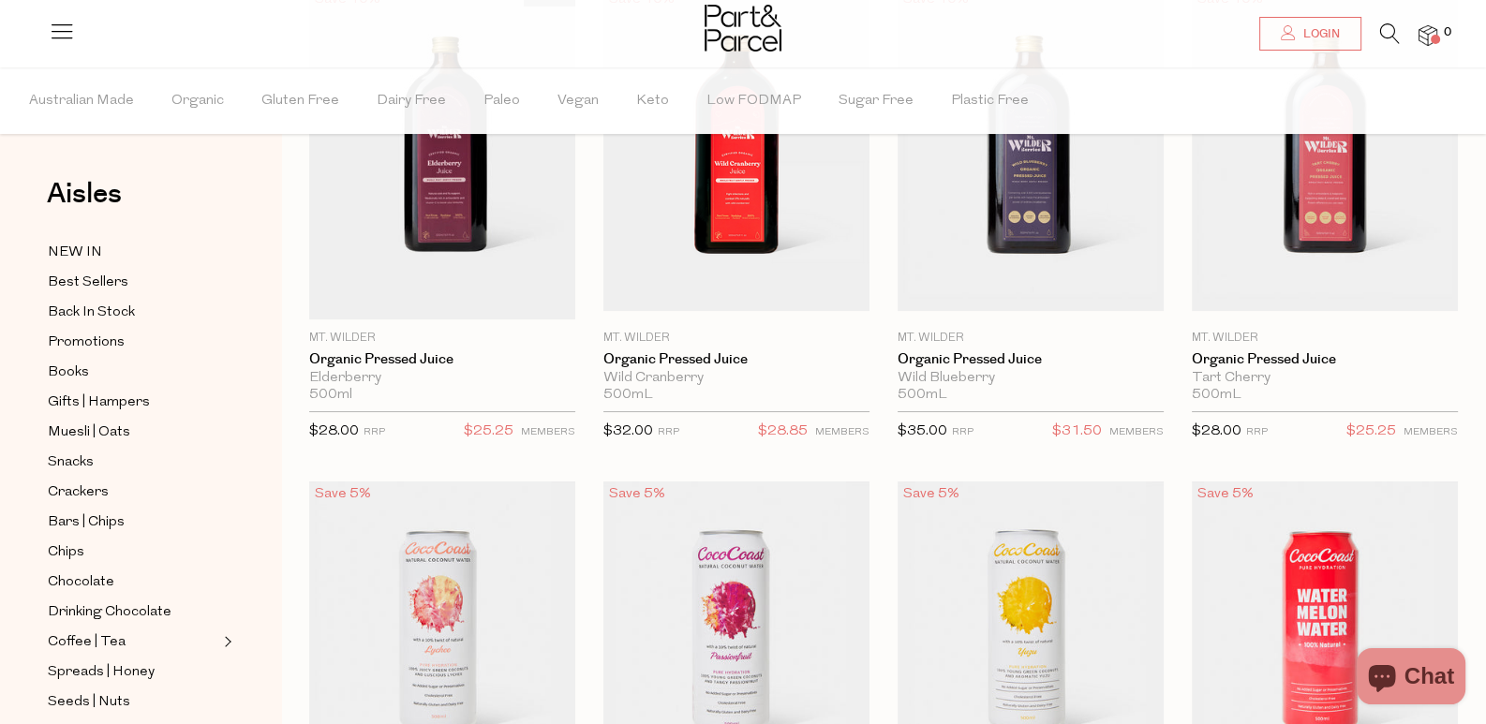
click at [1388, 37] on icon at bounding box center [1390, 33] width 20 height 21
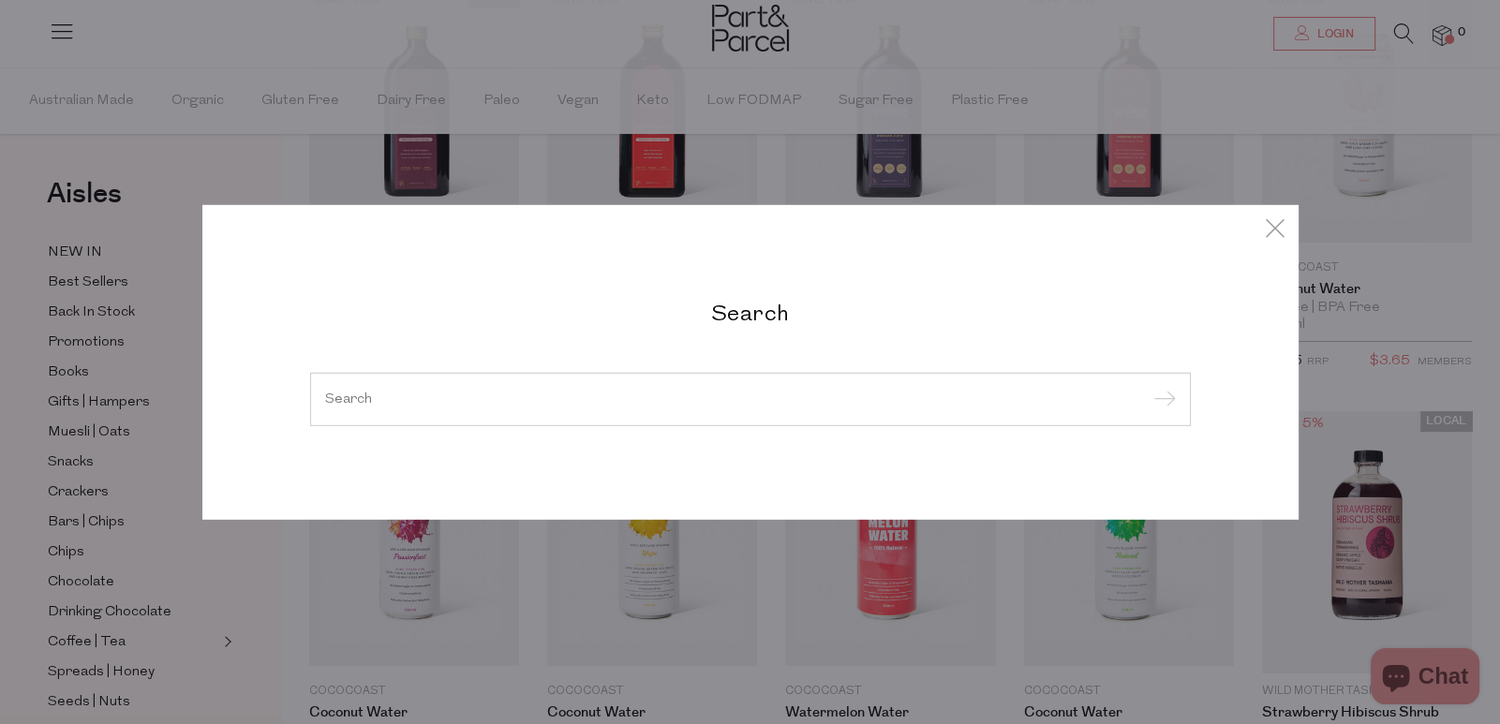
click at [856, 392] on input "search" at bounding box center [750, 399] width 851 height 14
paste input "Abode cleaning"
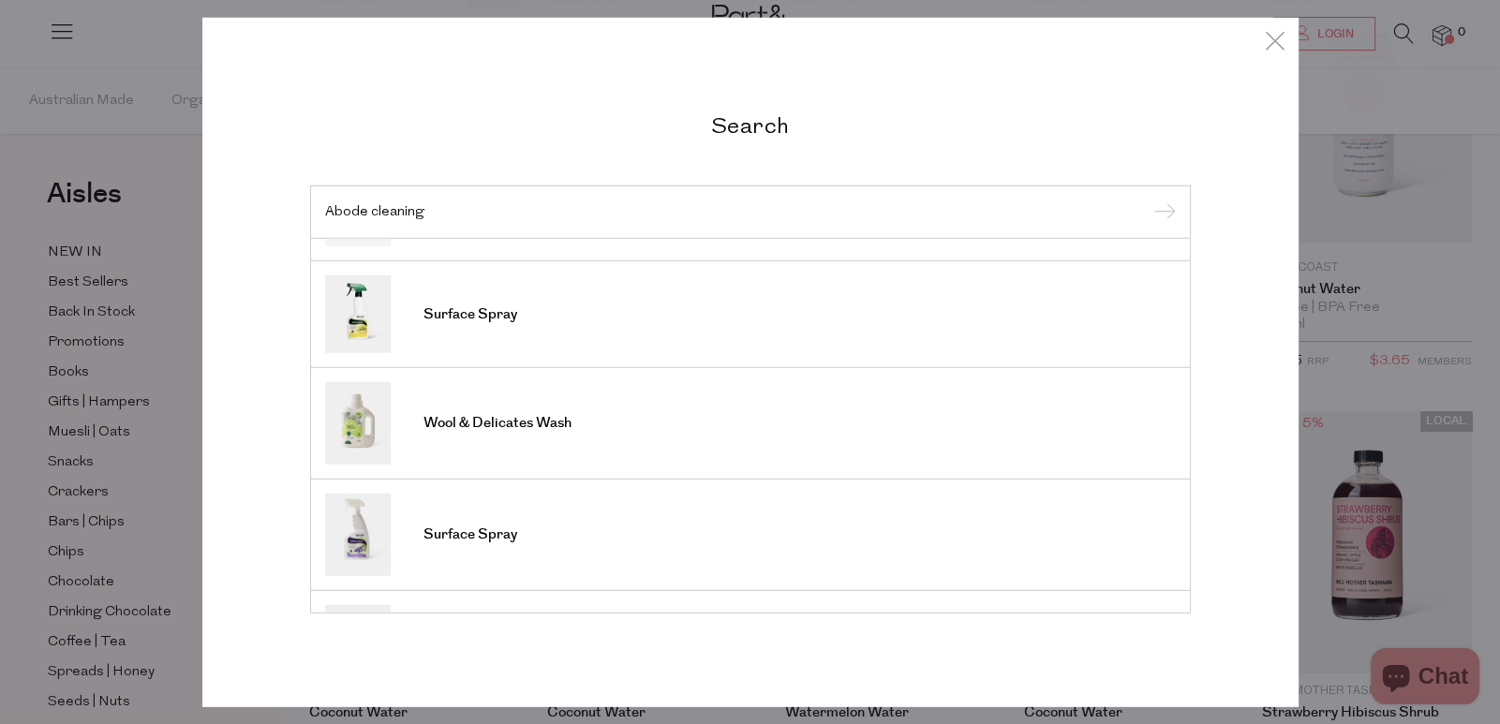
scroll to position [0, 0]
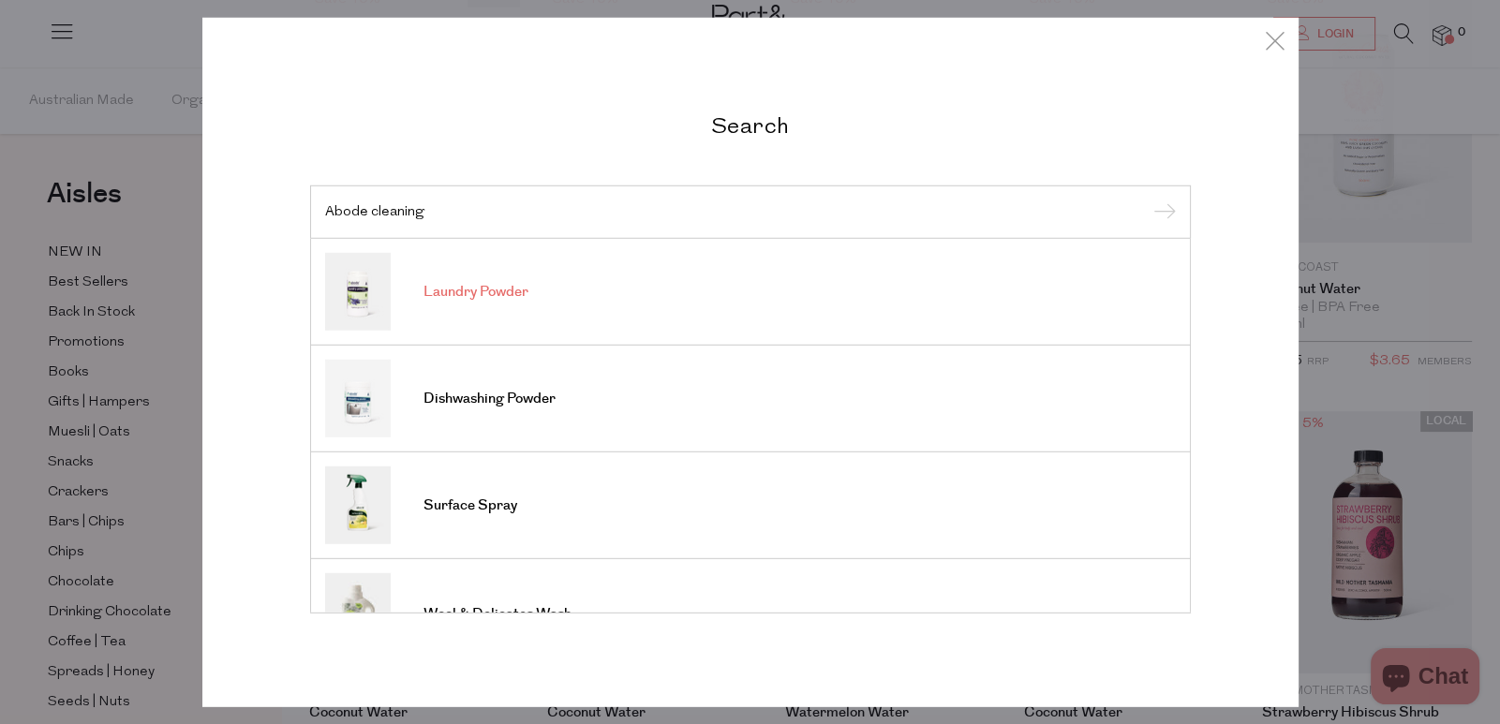
type input "Abode cleaning"
click at [693, 278] on link "Laundry Powder" at bounding box center [750, 292] width 851 height 78
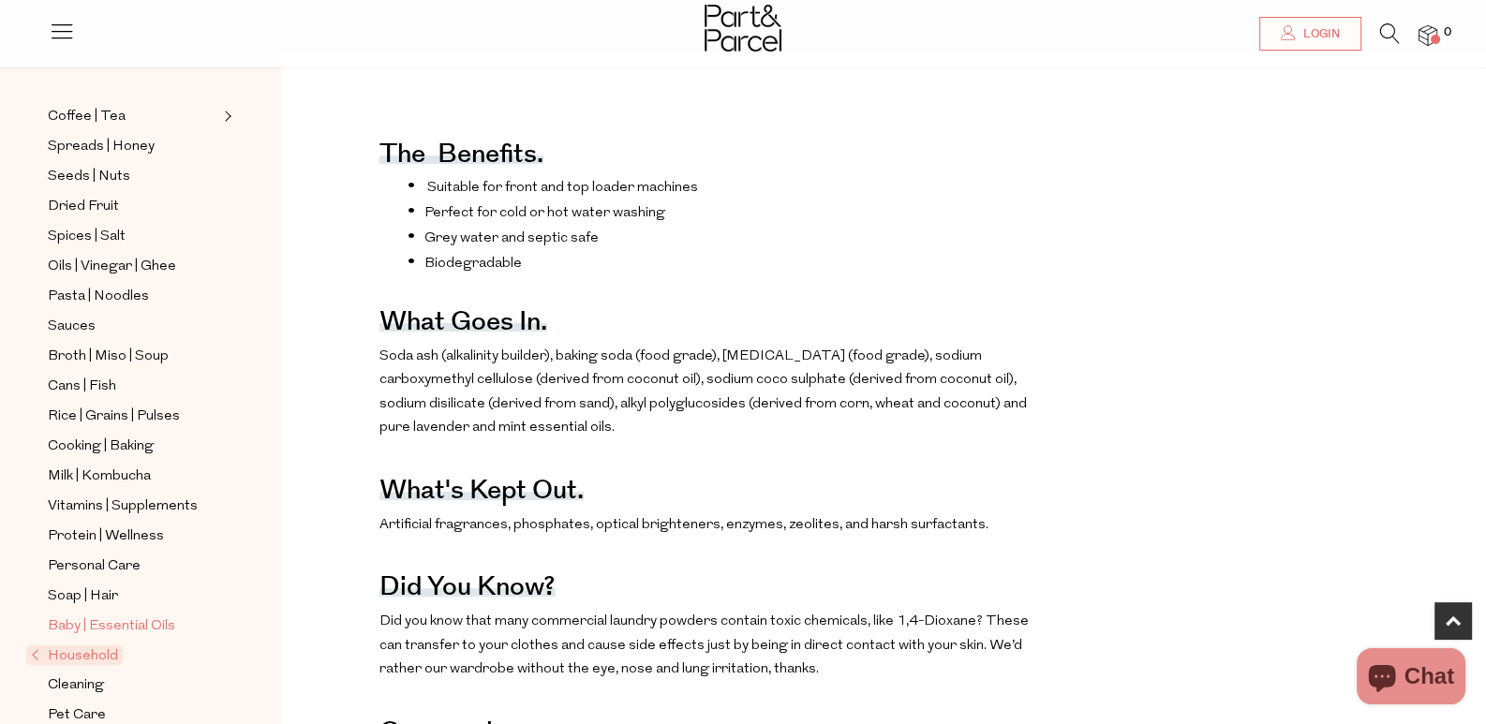
scroll to position [842, 0]
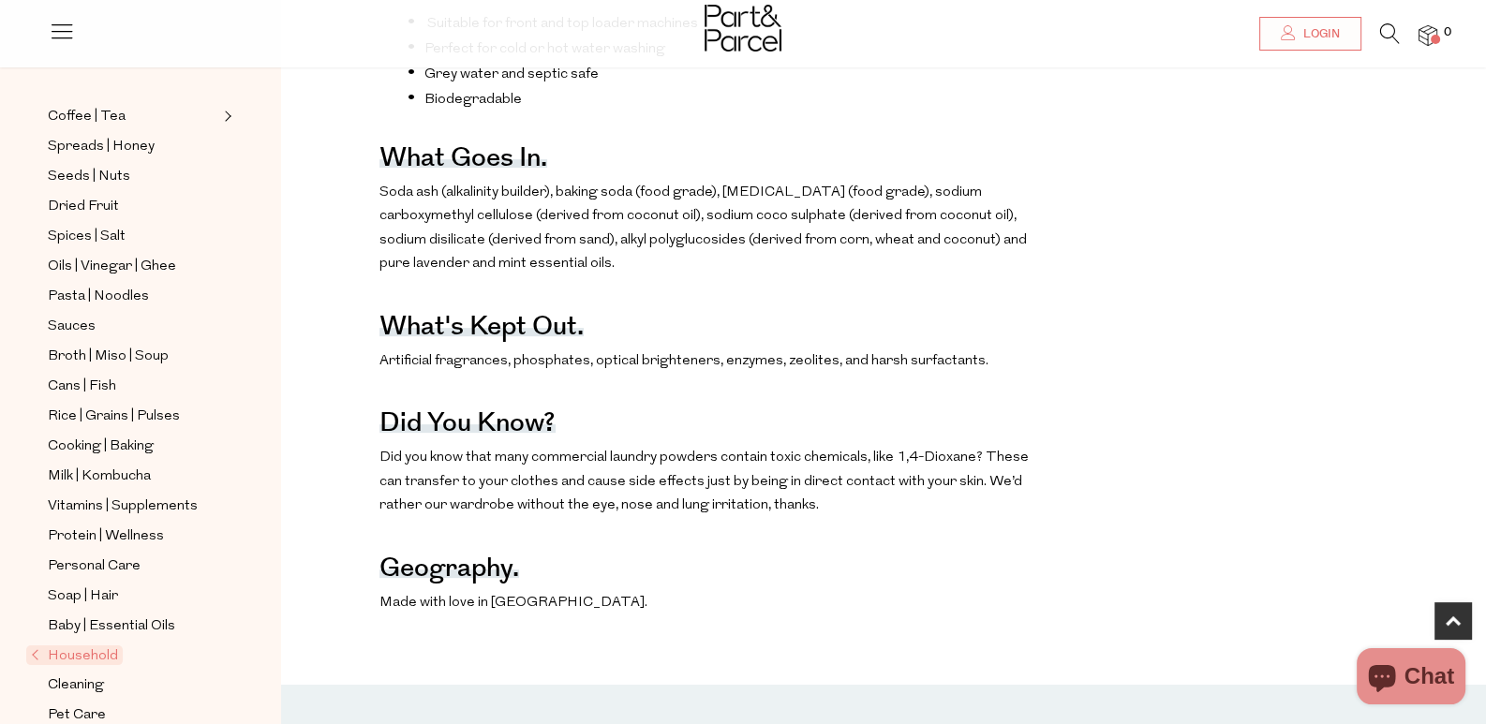
click at [100, 646] on span "Household" at bounding box center [74, 656] width 97 height 20
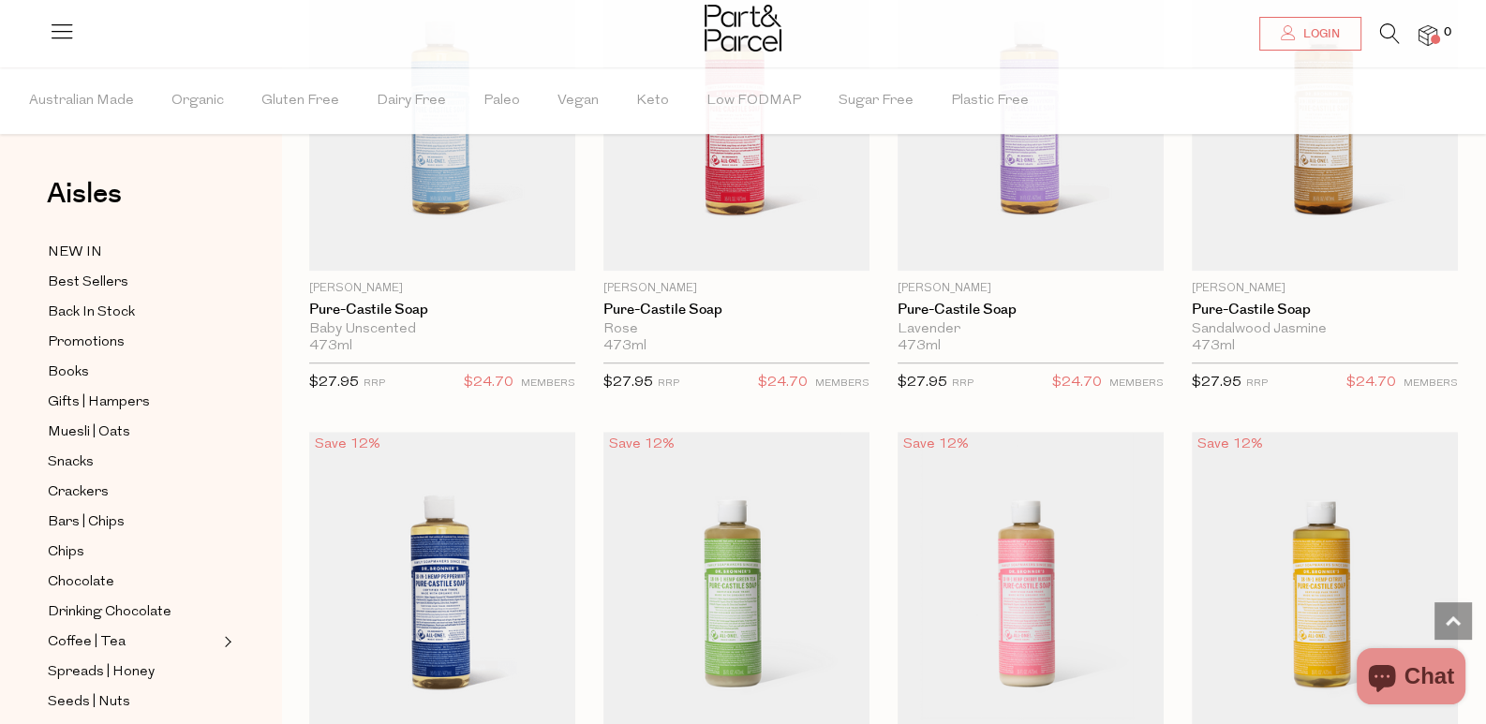
scroll to position [1686, 0]
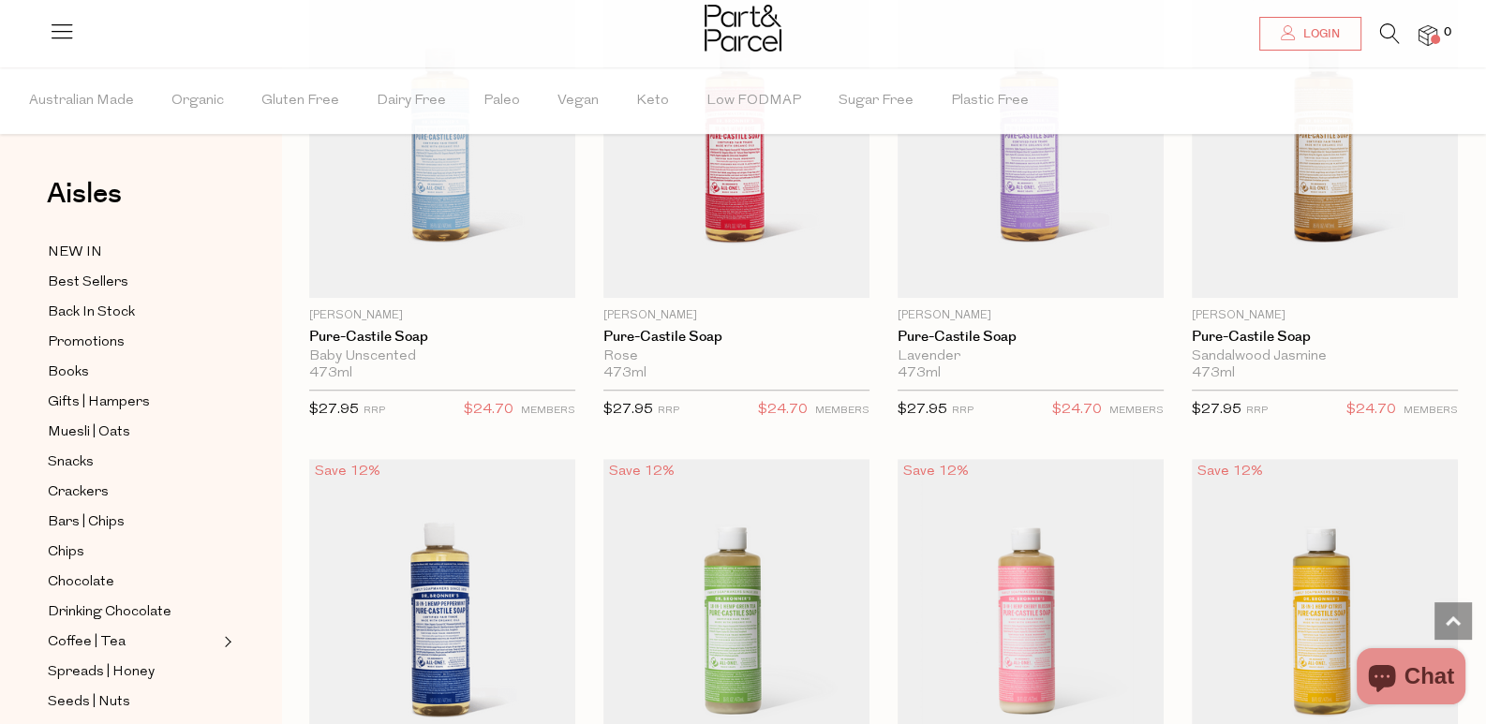
click at [1387, 31] on icon at bounding box center [1390, 33] width 20 height 21
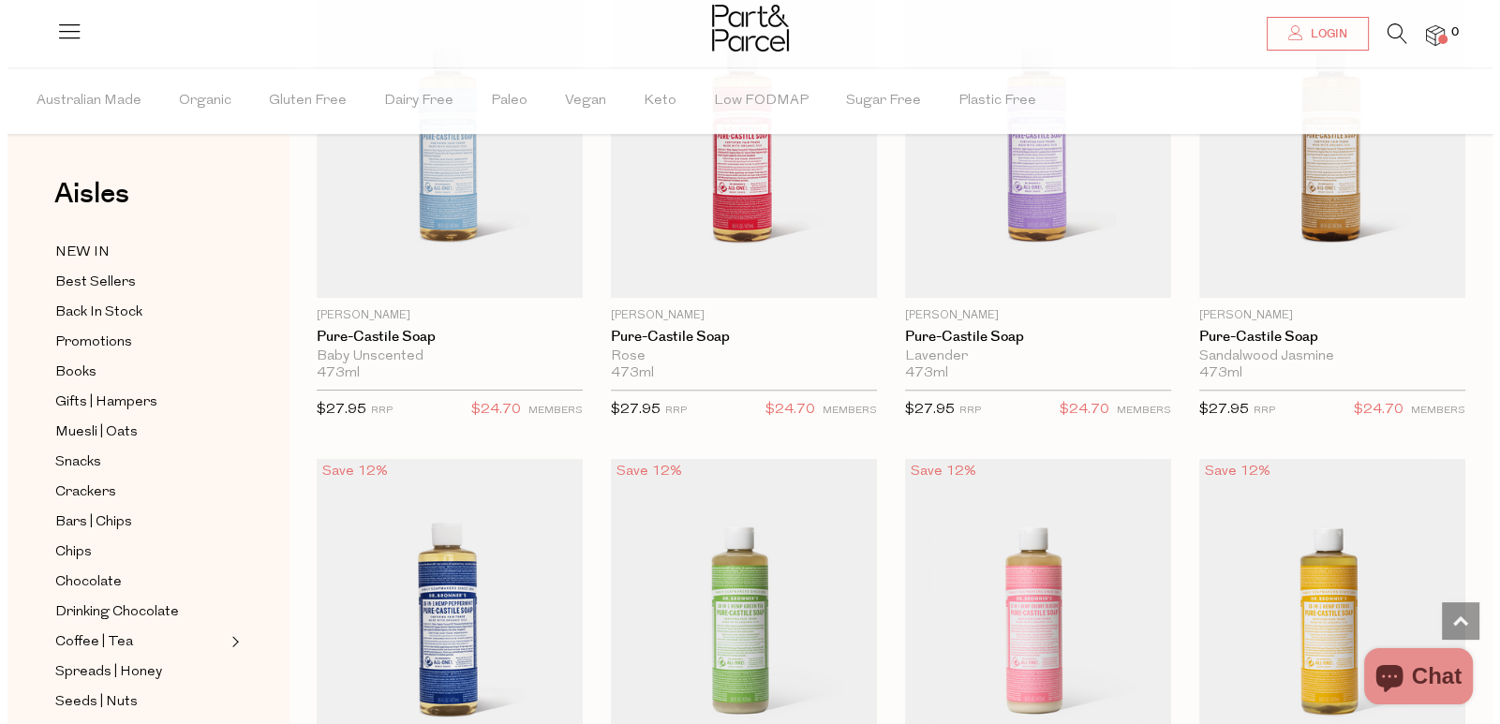
scroll to position [1696, 0]
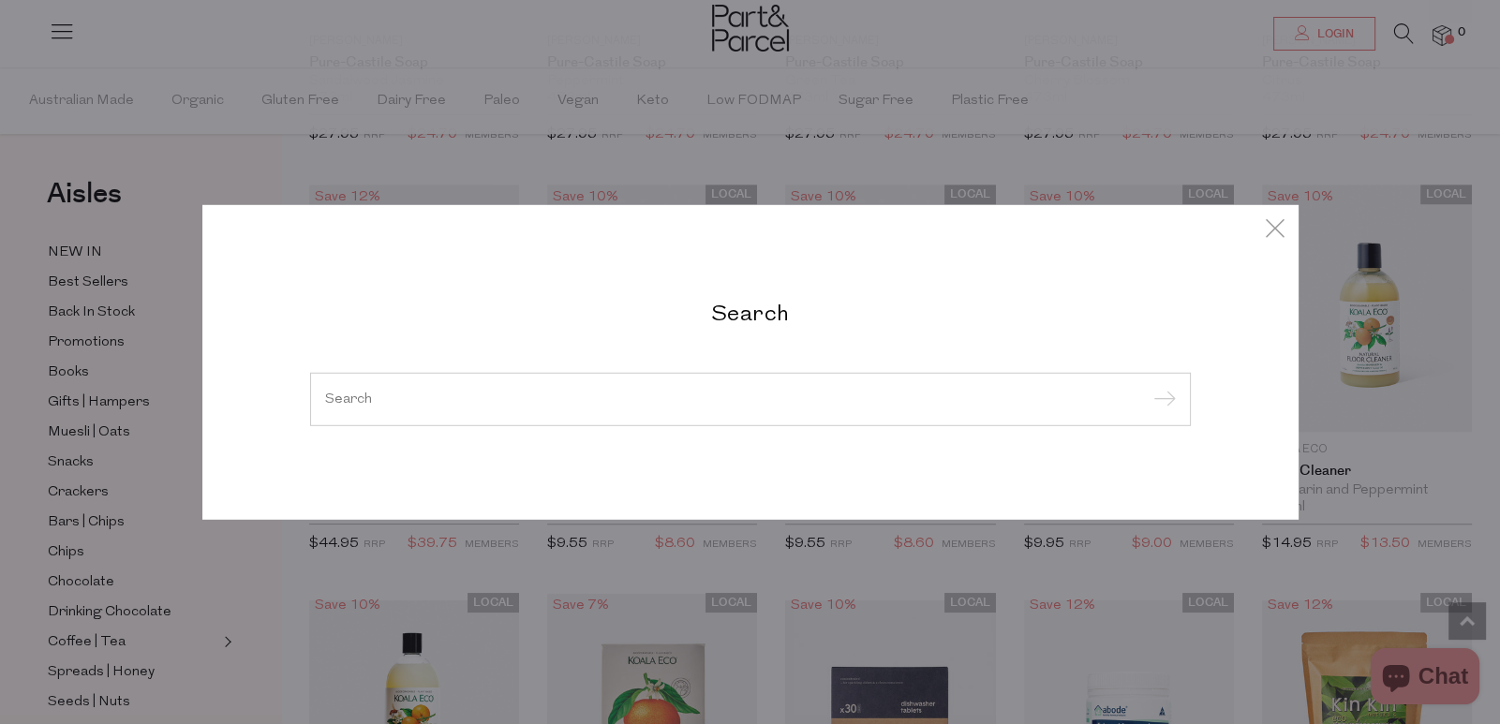
paste input "Chai Walli"
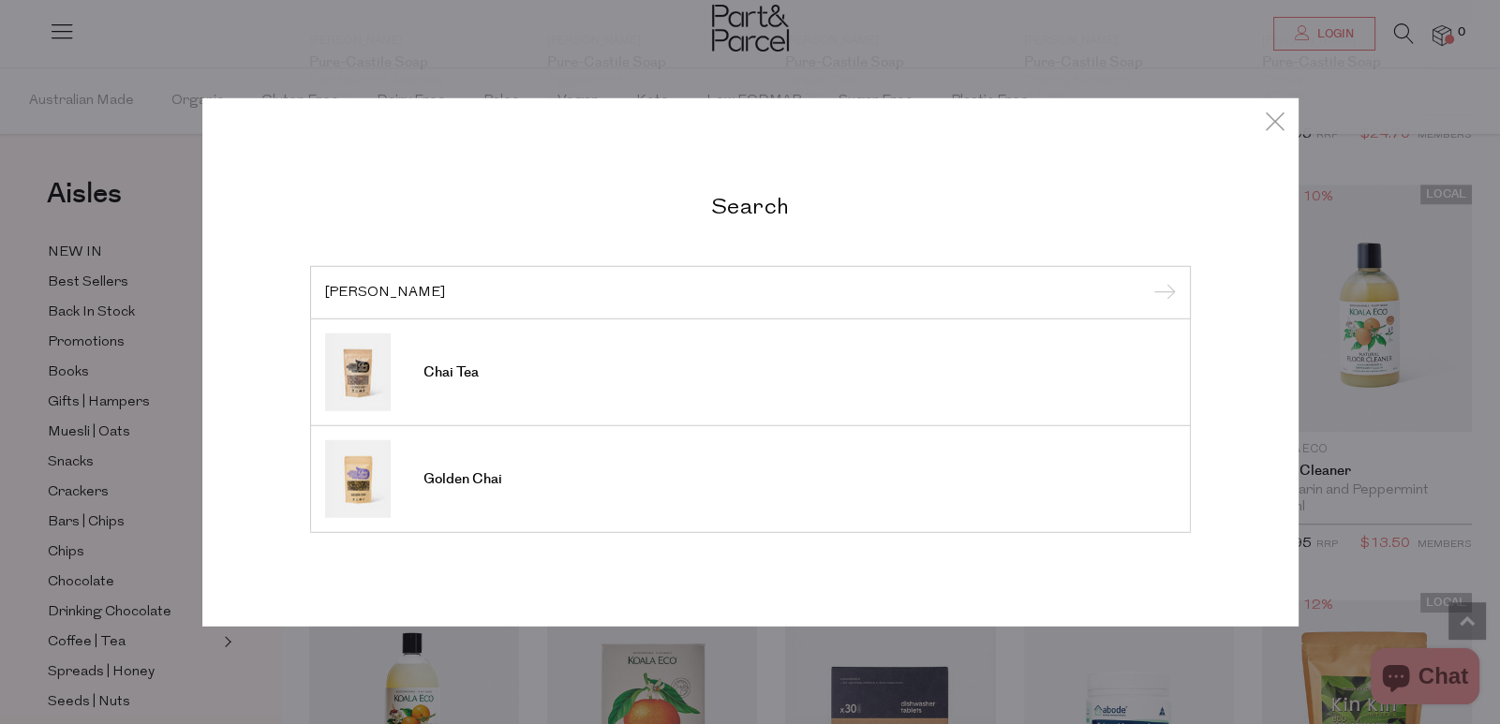
click at [754, 285] on input "Chai Walli" at bounding box center [750, 292] width 851 height 14
paste input "iCare"
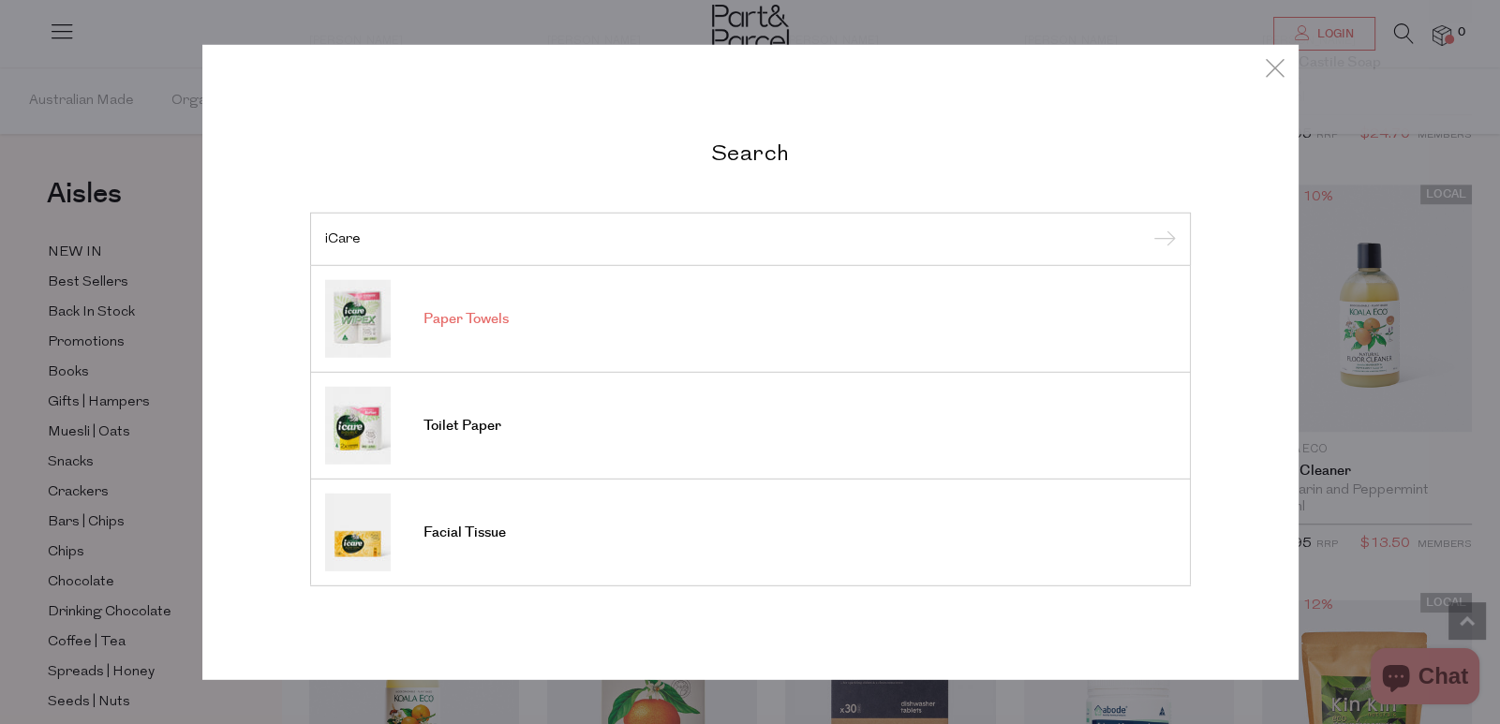
type input "iCare"
click at [702, 349] on link "Paper Towels" at bounding box center [750, 319] width 851 height 78
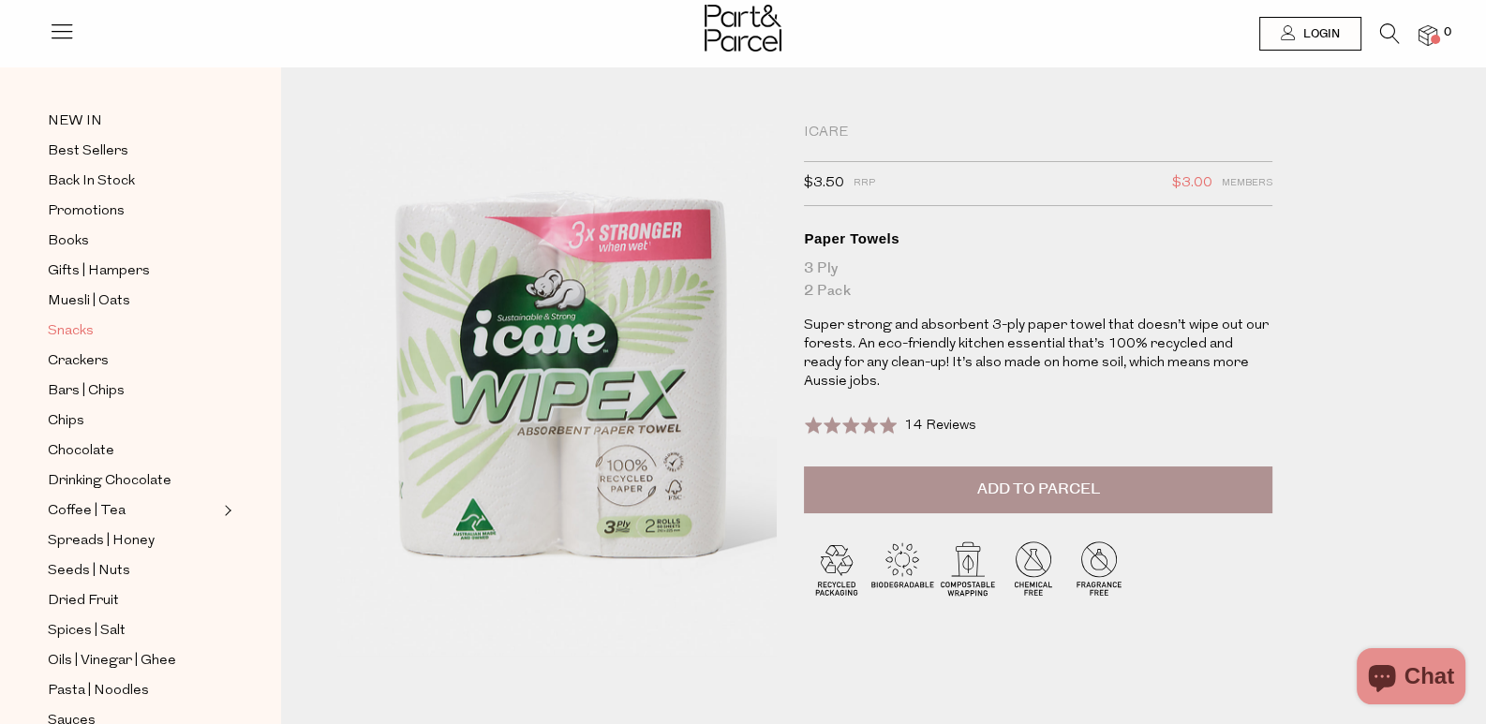
scroll to position [93, 0]
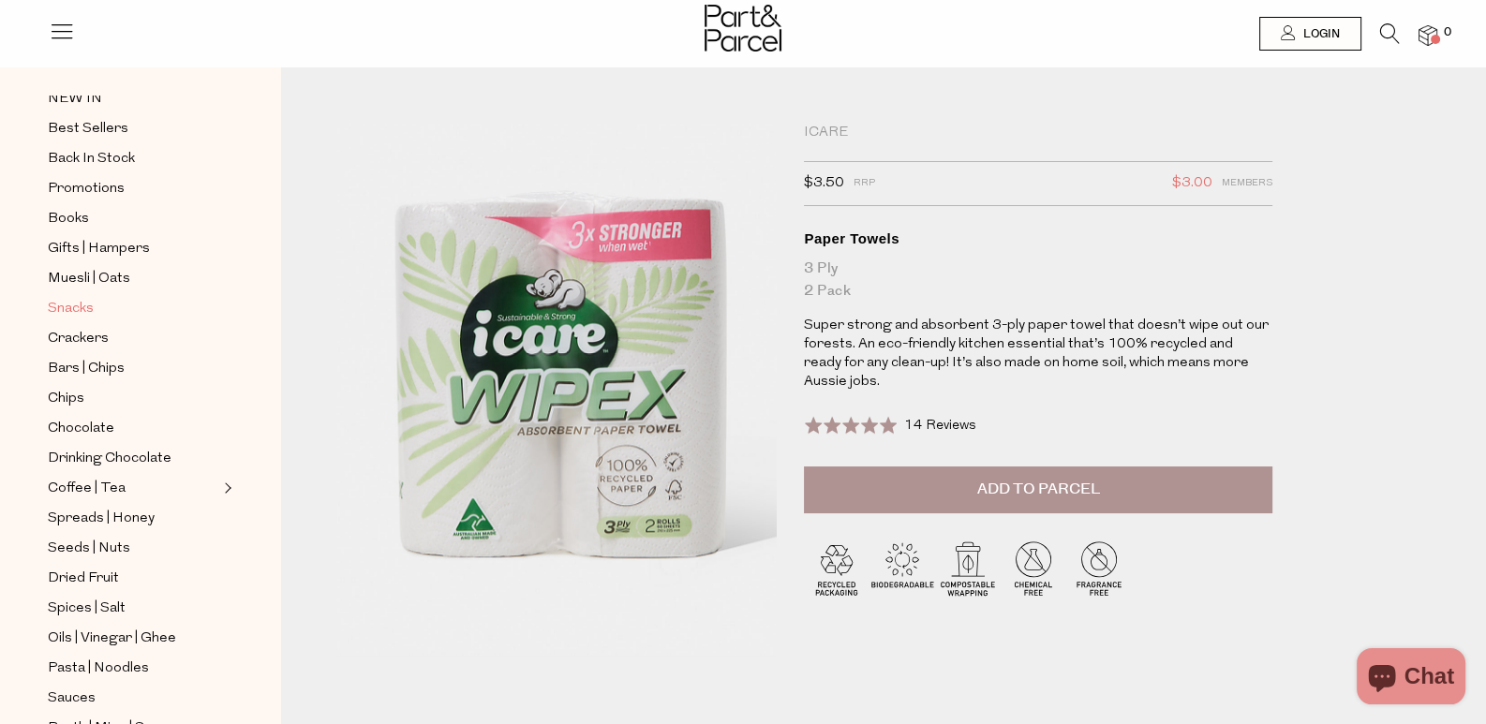
click at [73, 298] on span "Snacks" at bounding box center [71, 309] width 46 height 22
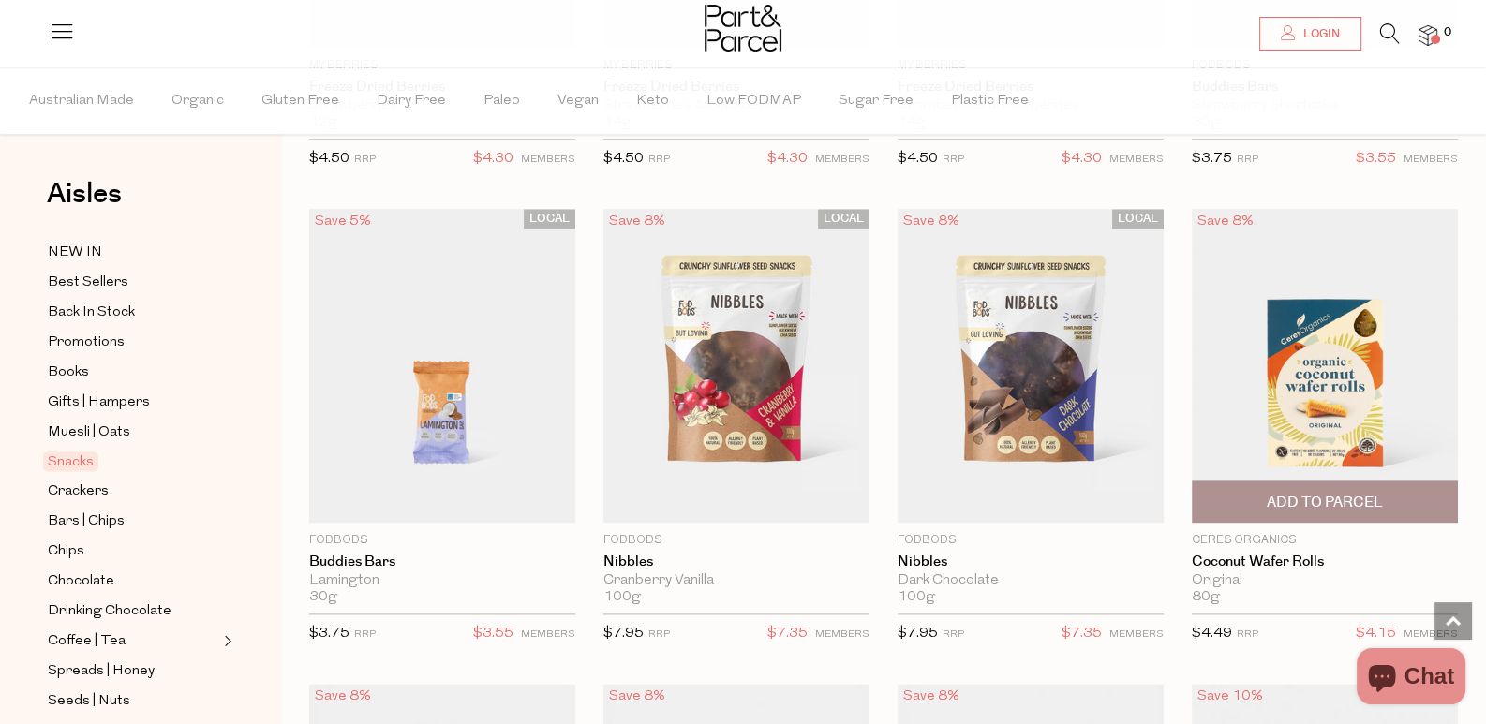
scroll to position [2997, 0]
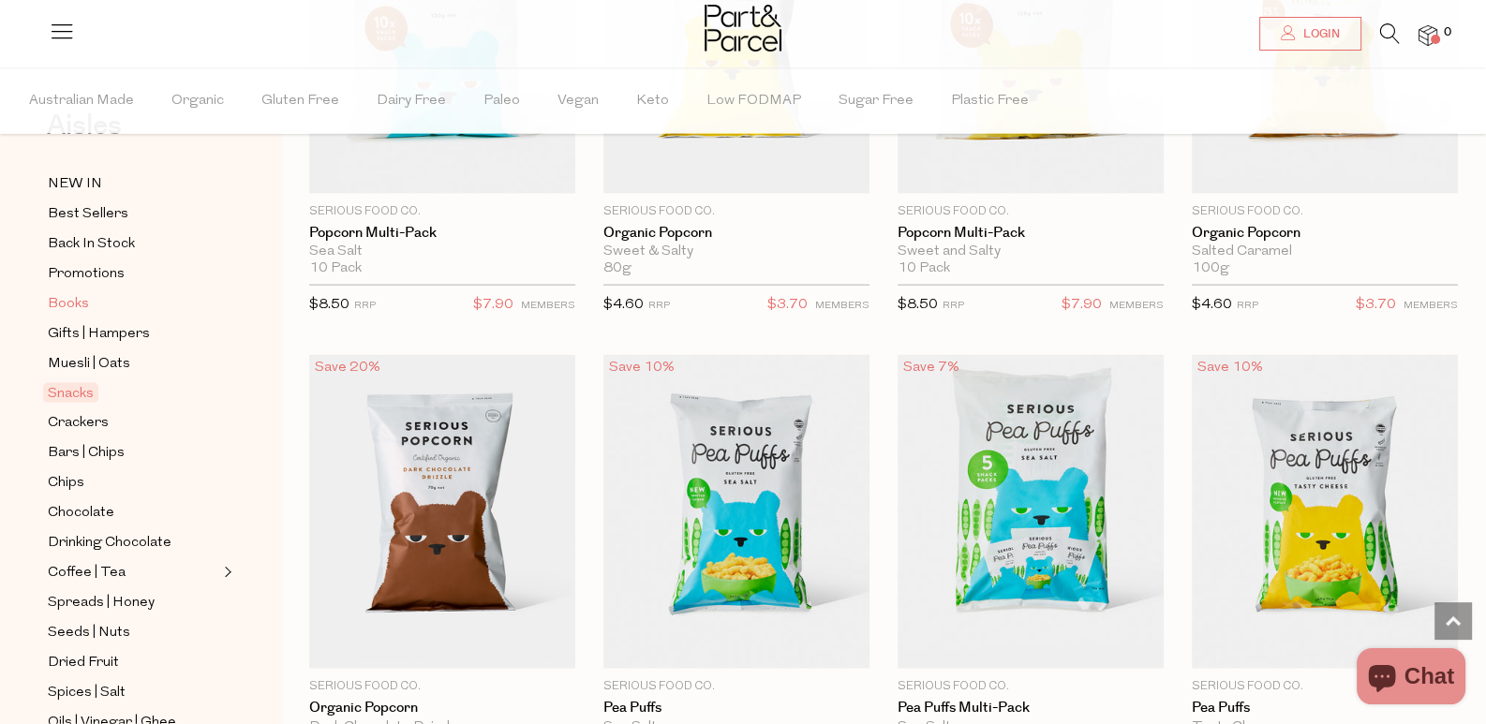
scroll to position [186, 0]
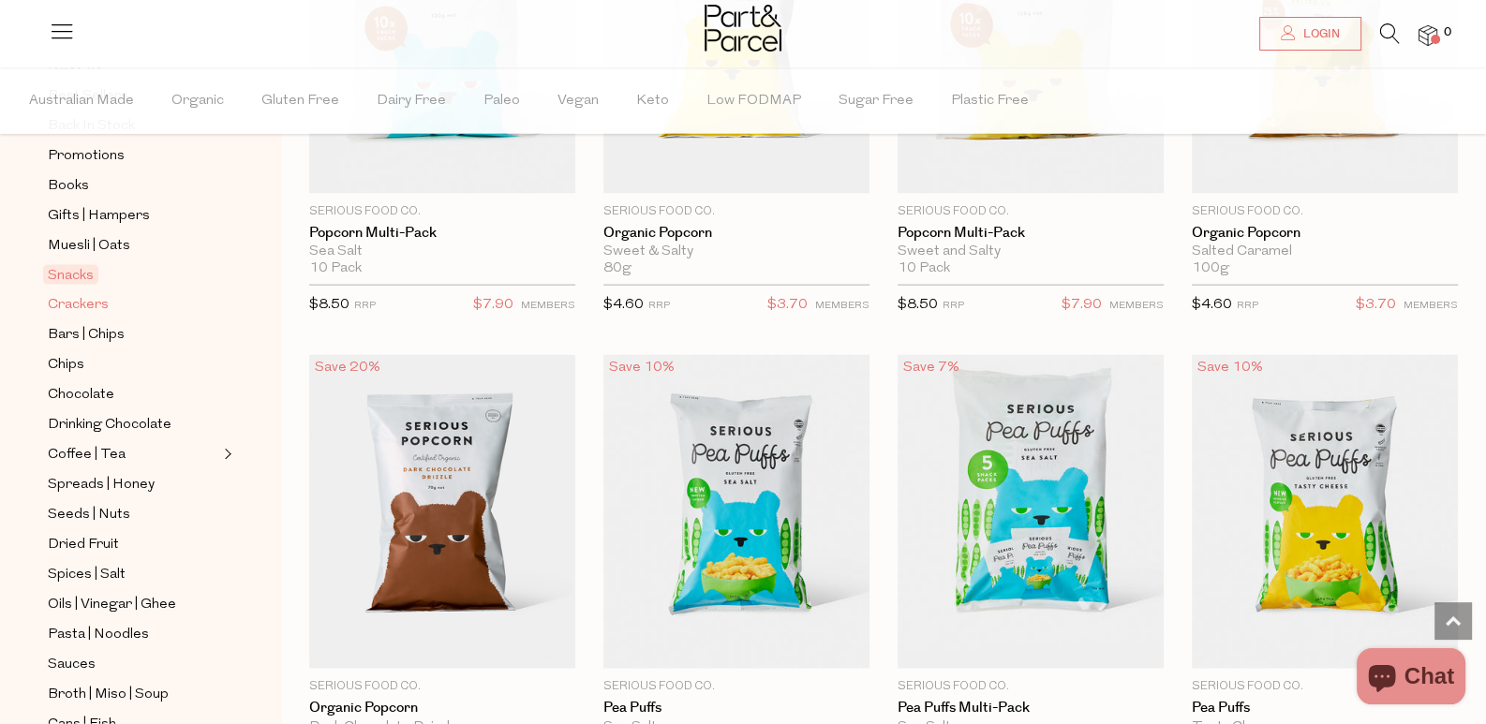
click at [84, 294] on span "Crackers" at bounding box center [78, 305] width 61 height 22
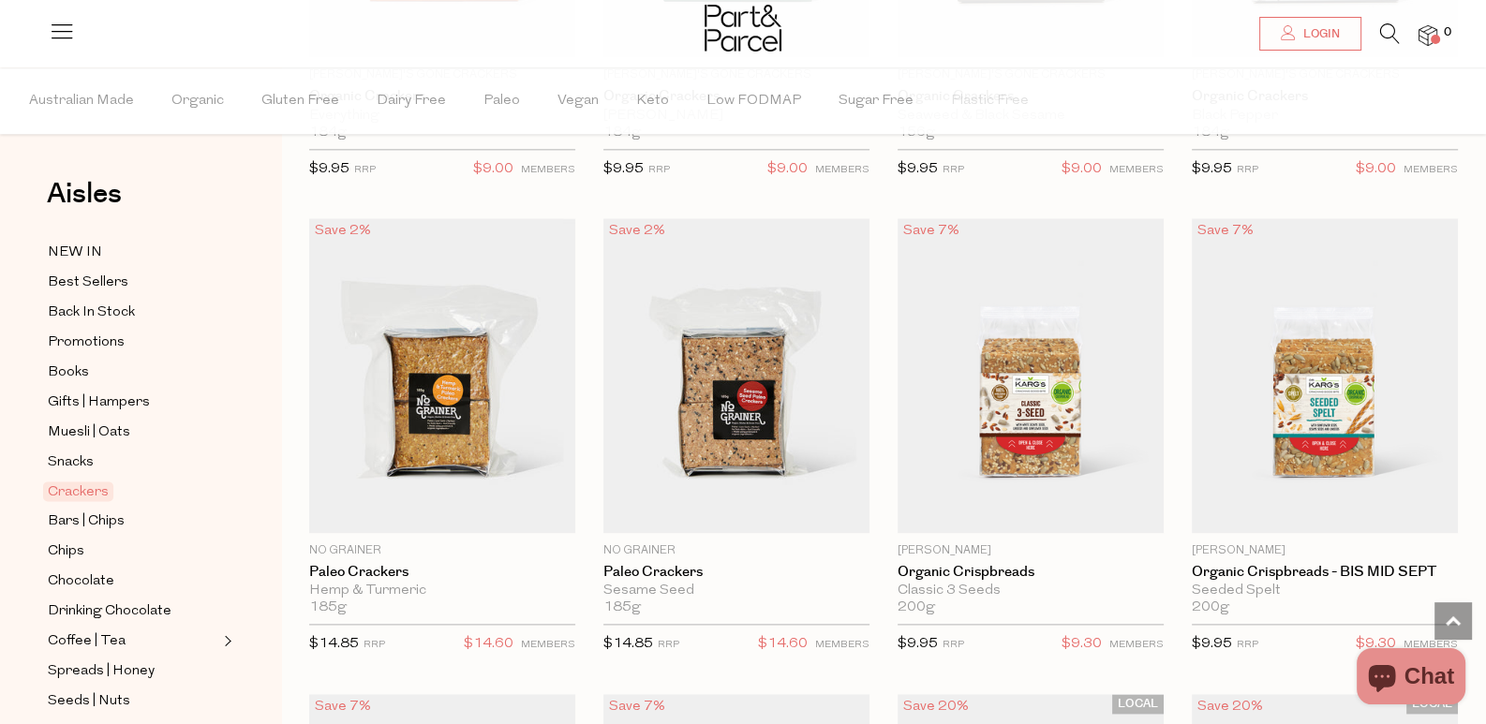
scroll to position [2904, 0]
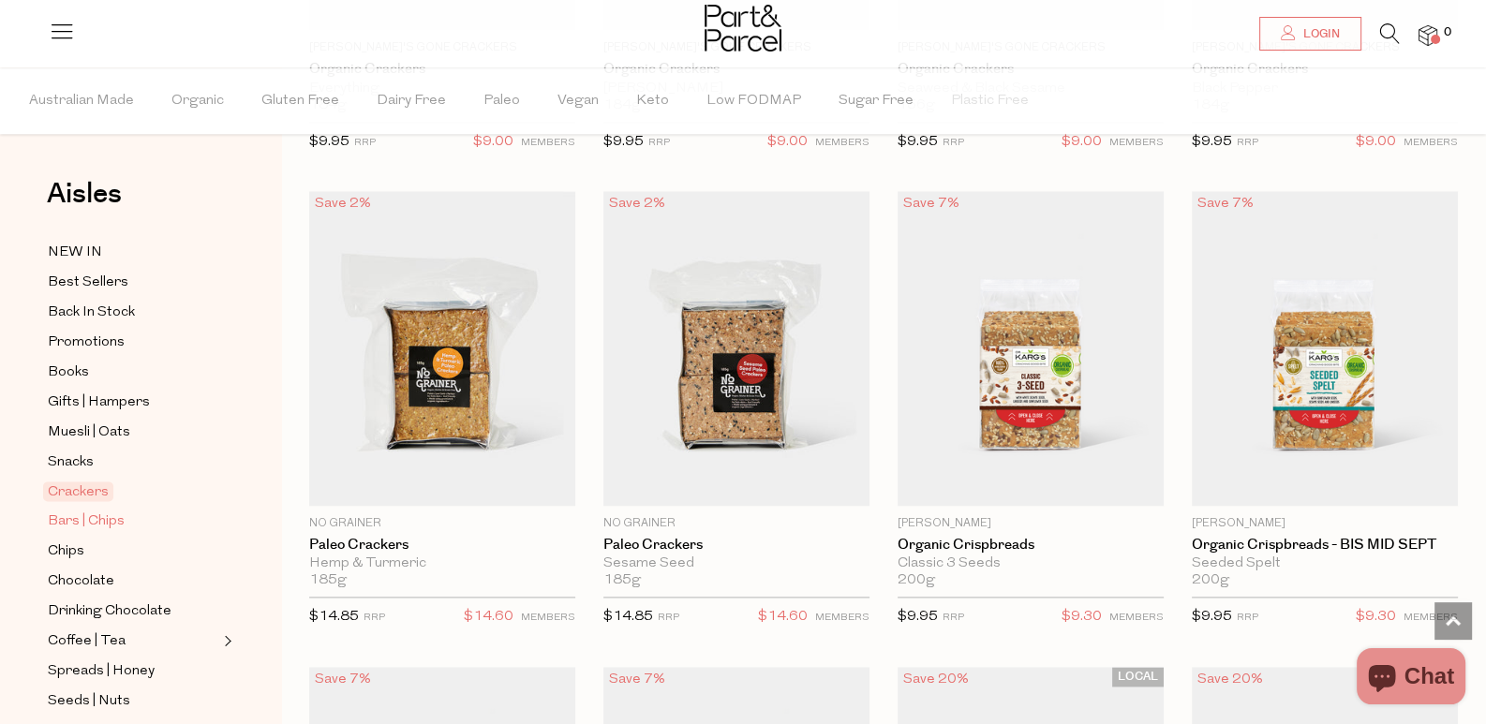
click at [79, 511] on span "Bars | Chips" at bounding box center [86, 522] width 77 height 22
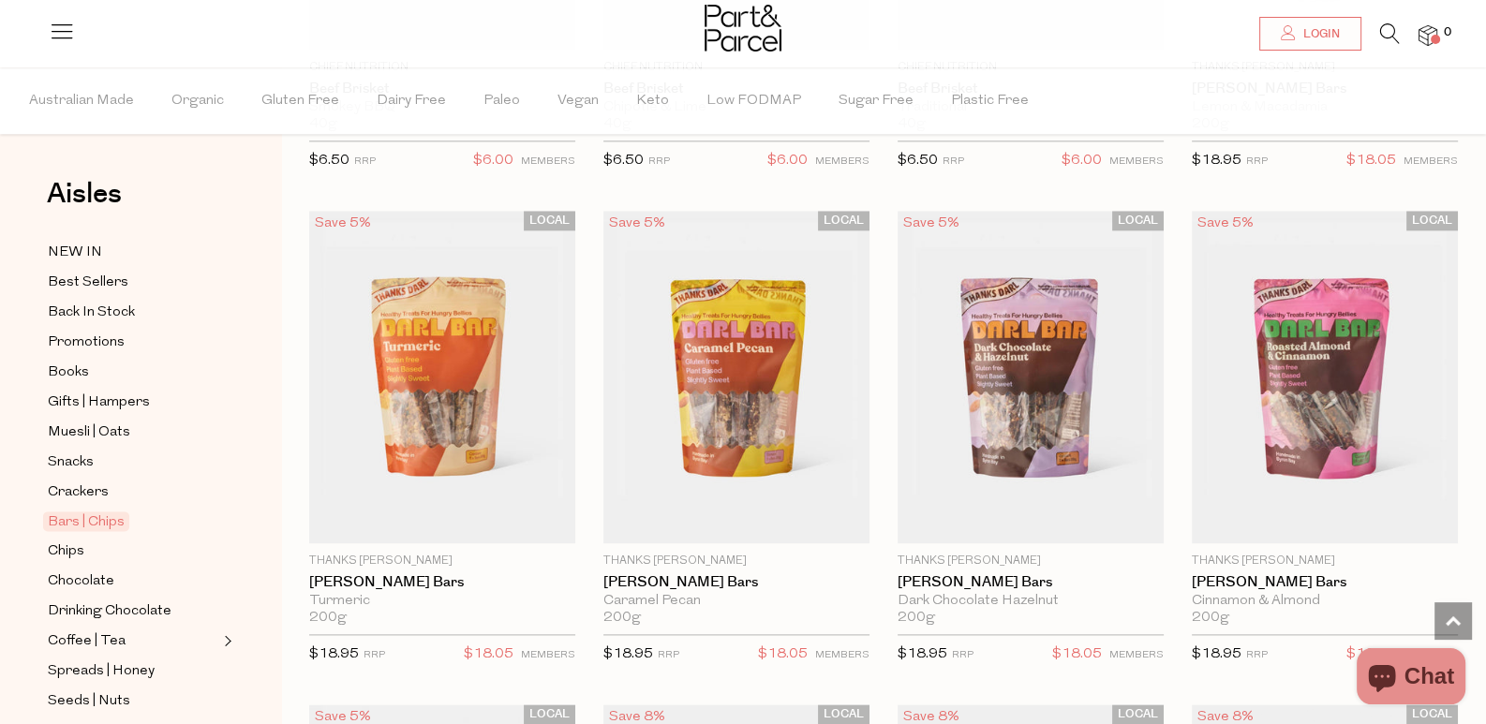
scroll to position [2530, 0]
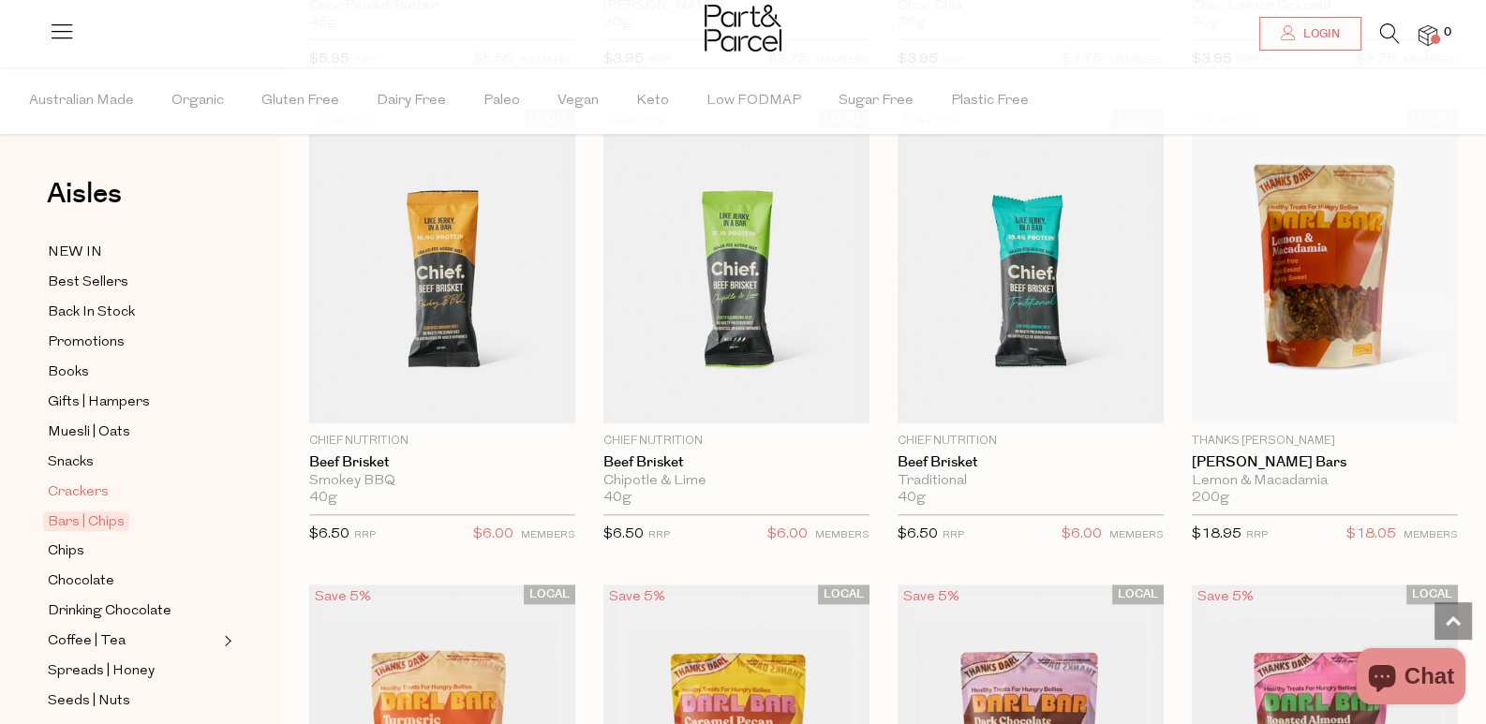
click at [122, 481] on link "Crackers" at bounding box center [133, 492] width 171 height 23
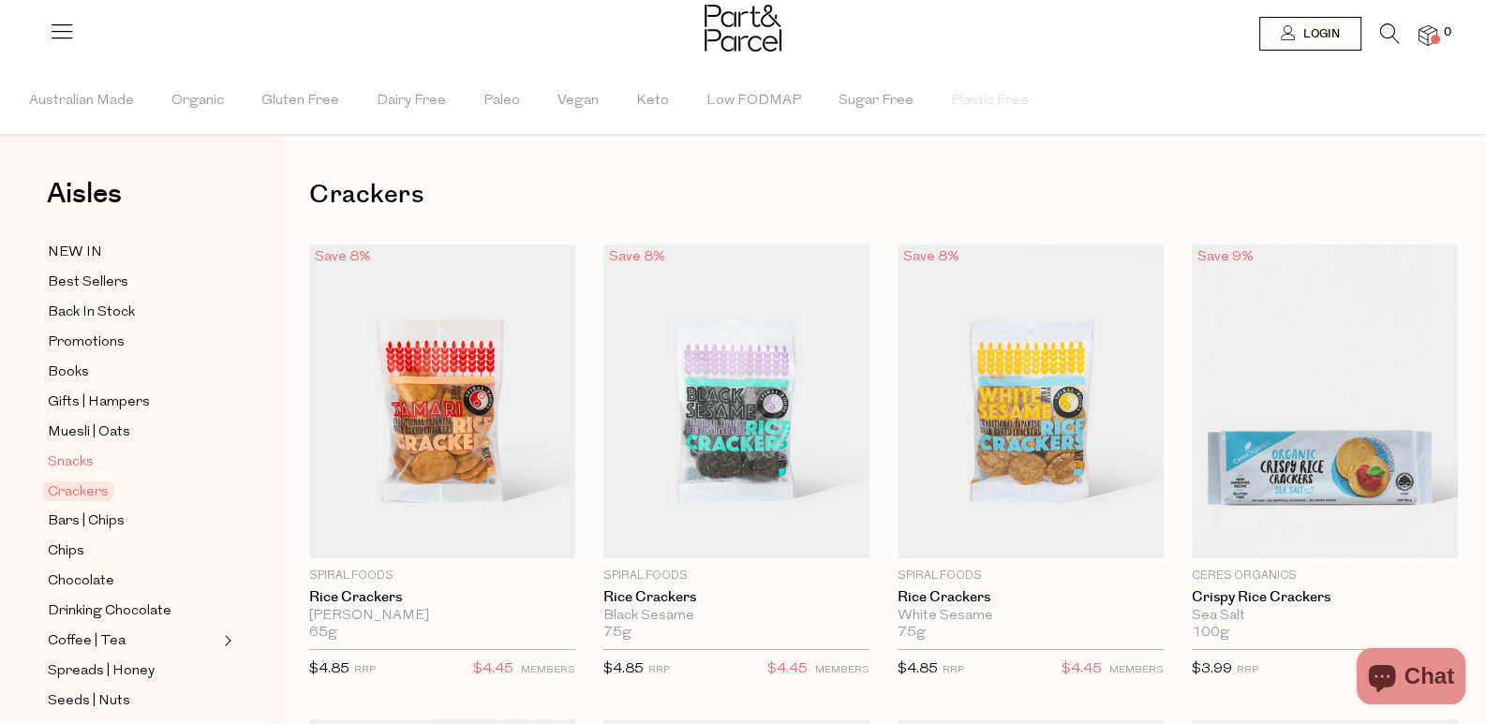
click at [64, 452] on span "Snacks" at bounding box center [71, 463] width 46 height 22
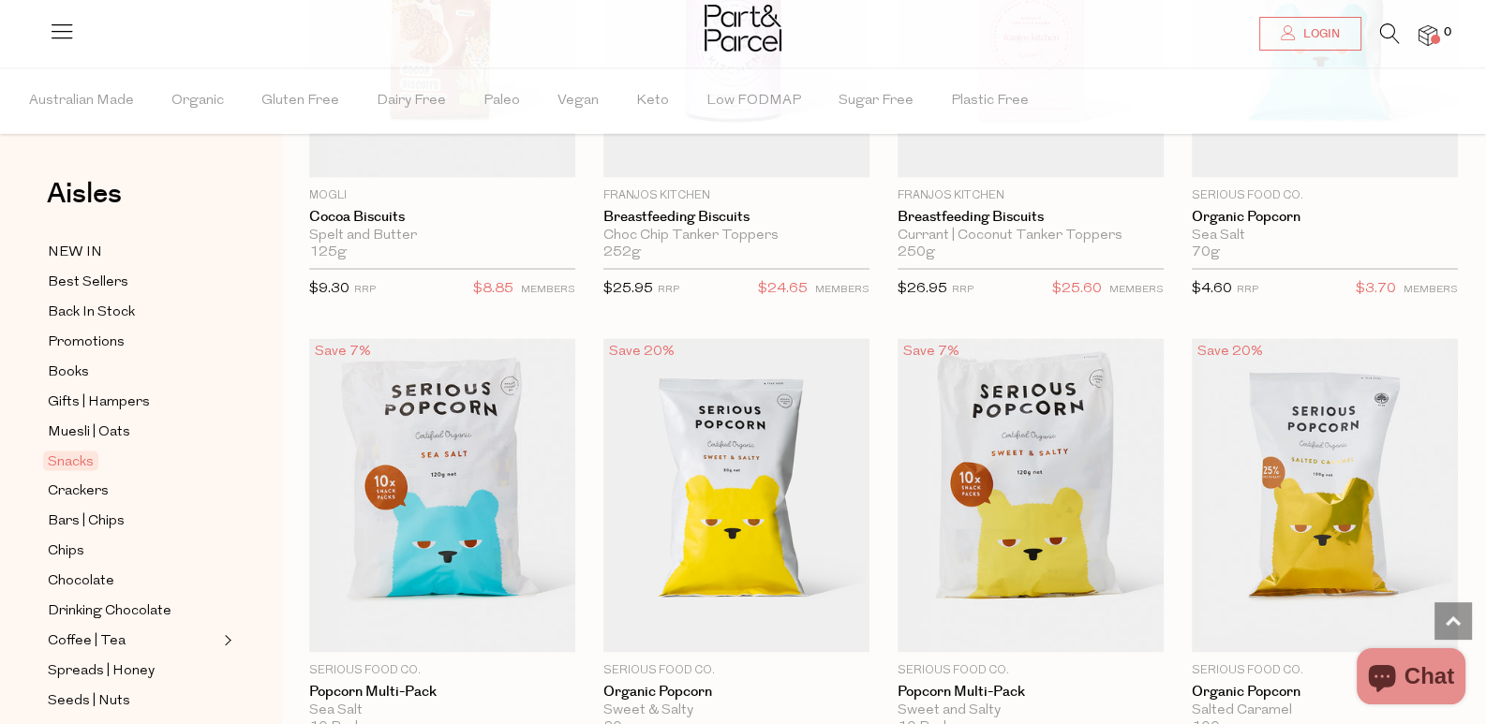
scroll to position [4591, 0]
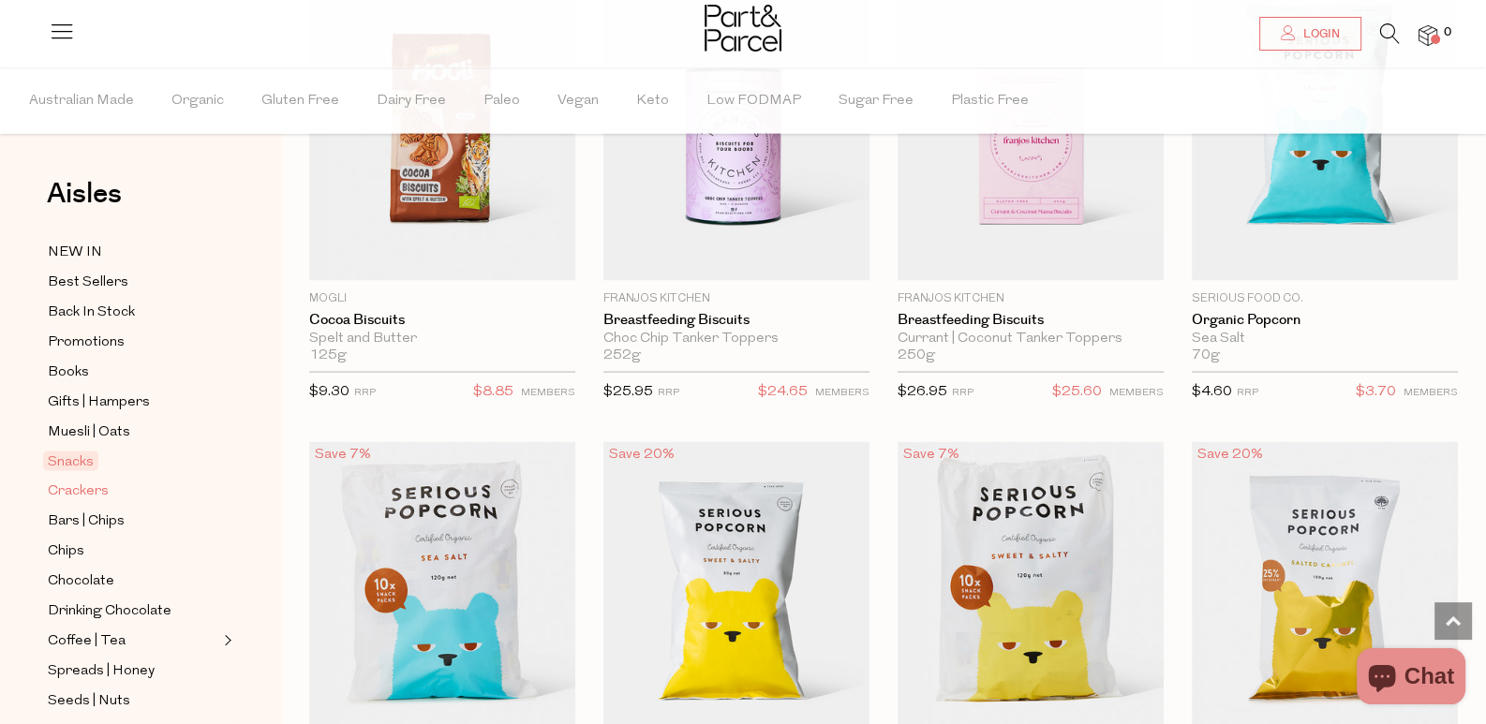
click at [98, 481] on span "Crackers" at bounding box center [78, 492] width 61 height 22
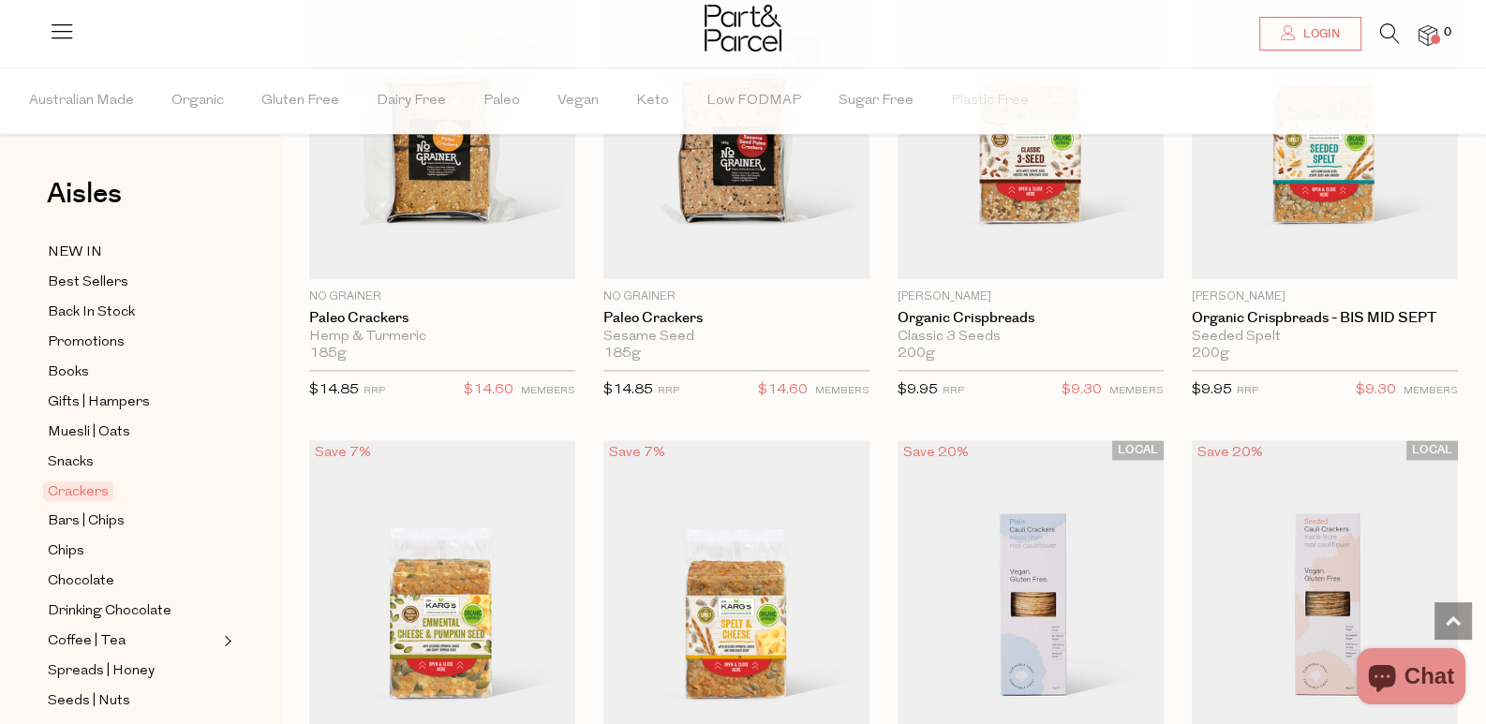
scroll to position [3236, 0]
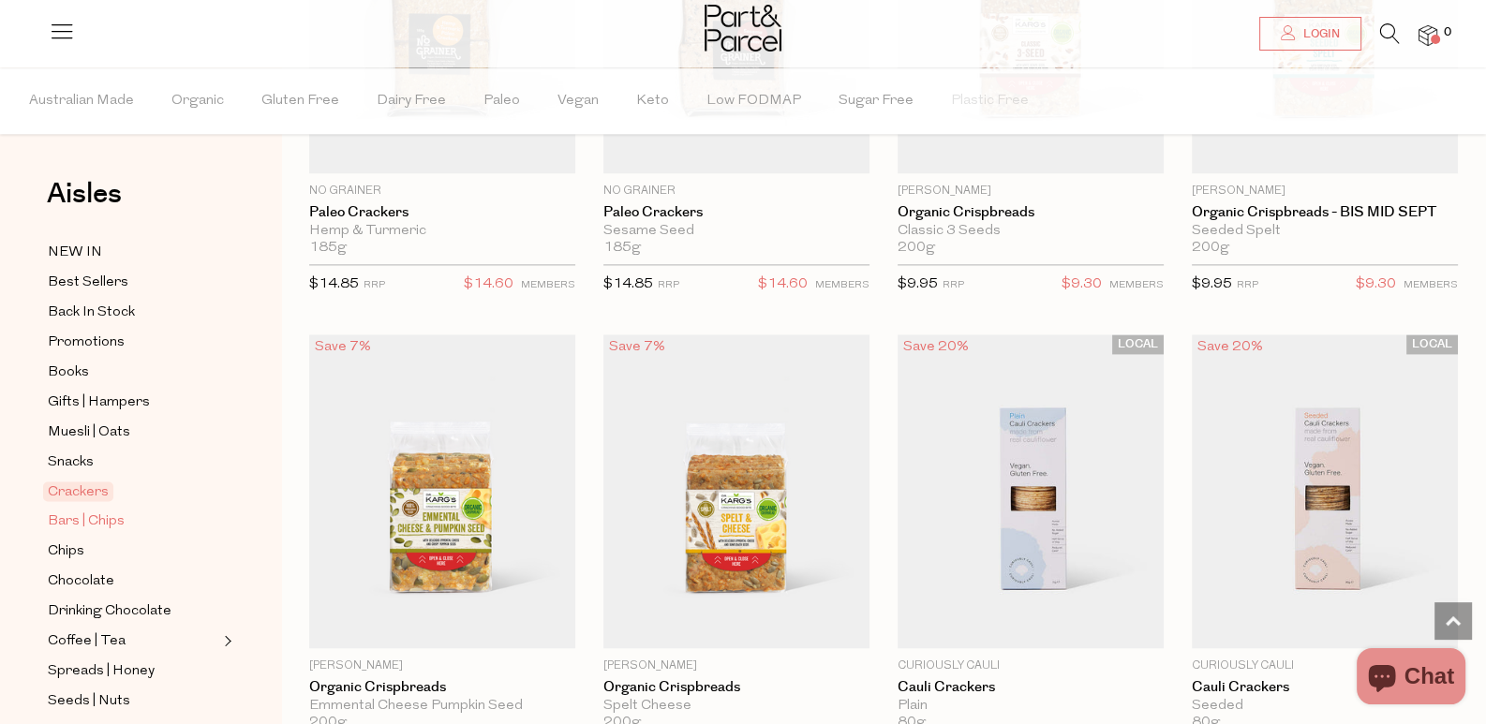
click at [93, 511] on span "Bars | Chips" at bounding box center [86, 522] width 77 height 22
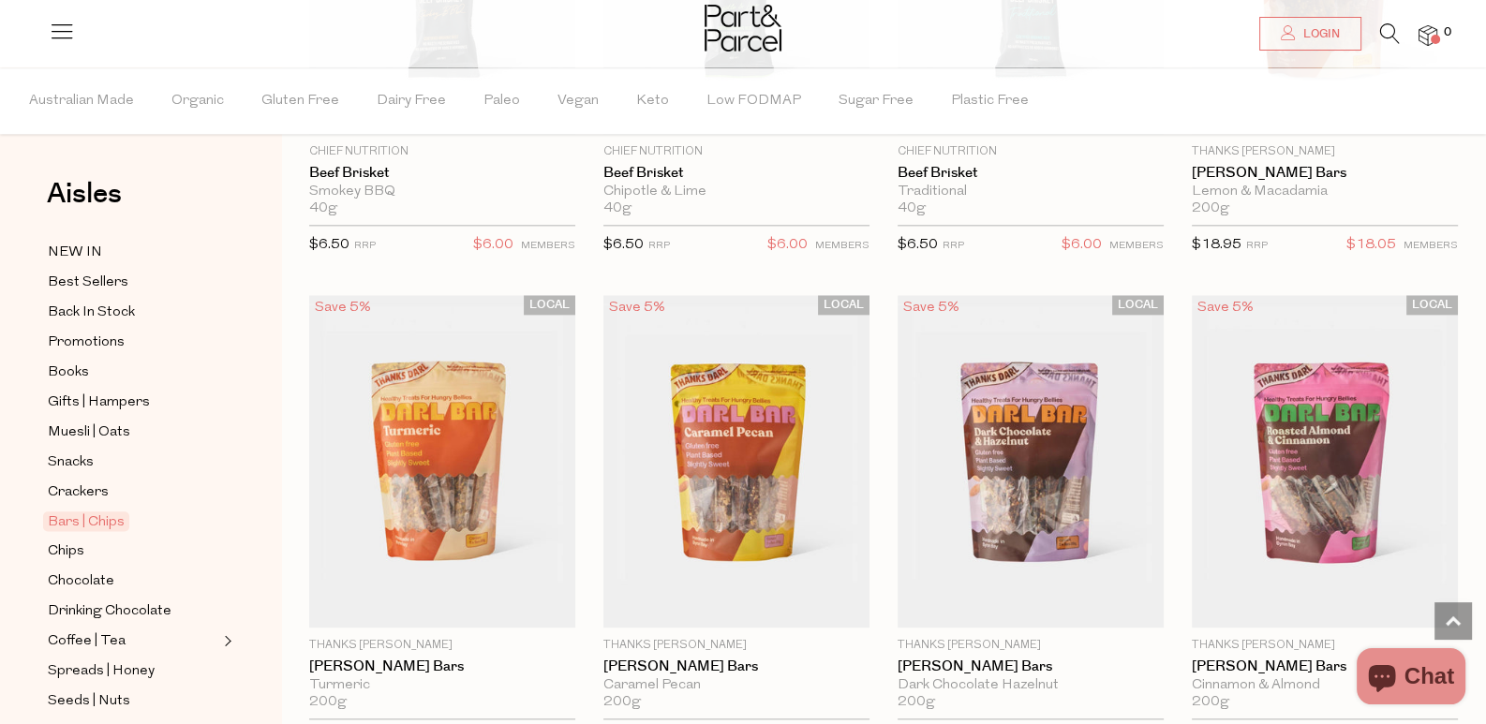
scroll to position [2904, 0]
